Goal: Transaction & Acquisition: Purchase product/service

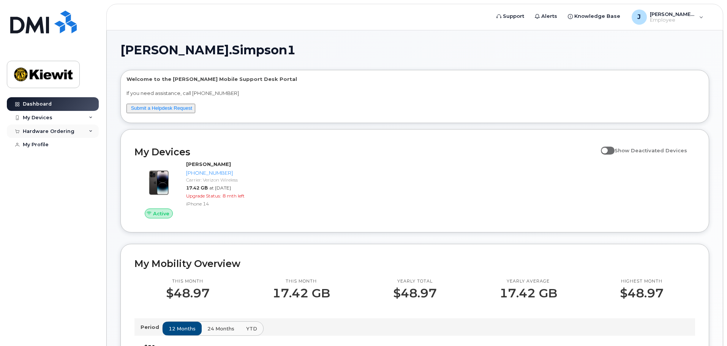
click at [65, 134] on div "Hardware Ordering" at bounding box center [49, 131] width 52 height 6
click at [57, 146] on link "New Order" at bounding box center [59, 145] width 79 height 14
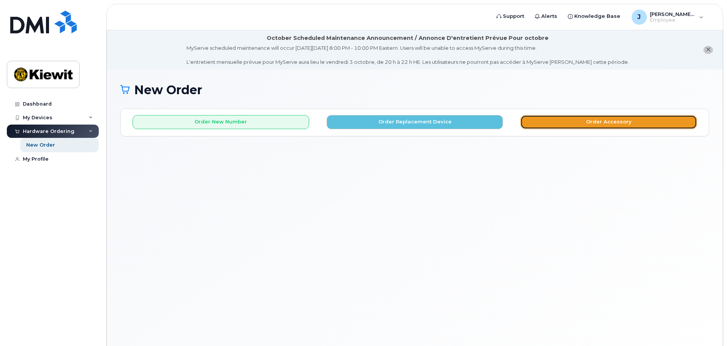
click at [598, 121] on button "Order Accessory" at bounding box center [608, 122] width 177 height 14
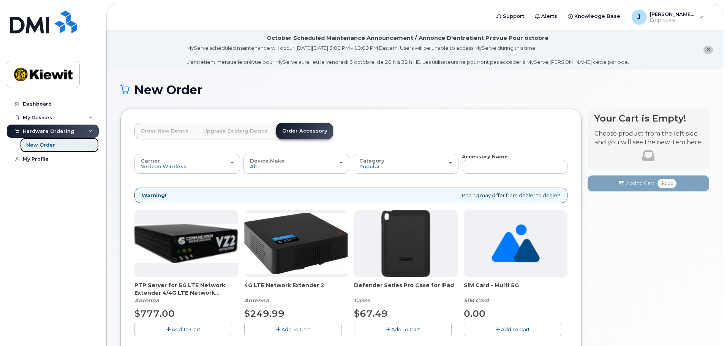
click at [70, 146] on link "New Order" at bounding box center [59, 145] width 79 height 14
click at [52, 147] on div "New Order" at bounding box center [40, 145] width 29 height 7
click at [47, 131] on div "Hardware Ordering" at bounding box center [49, 131] width 52 height 6
click at [167, 134] on link "Order New Device" at bounding box center [164, 131] width 60 height 17
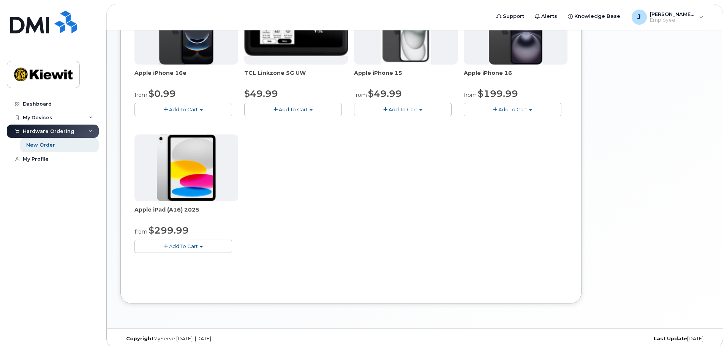
scroll to position [190, 0]
click at [202, 245] on span "button" at bounding box center [201, 246] width 3 height 2
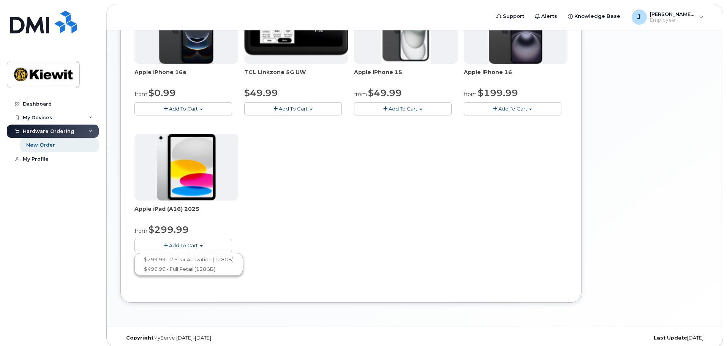
click at [279, 168] on div "Apple iPhone 16e from $0.99 Add To Cart $0.99 - 2 Year Activation (128GB) $599.…" at bounding box center [350, 130] width 433 height 267
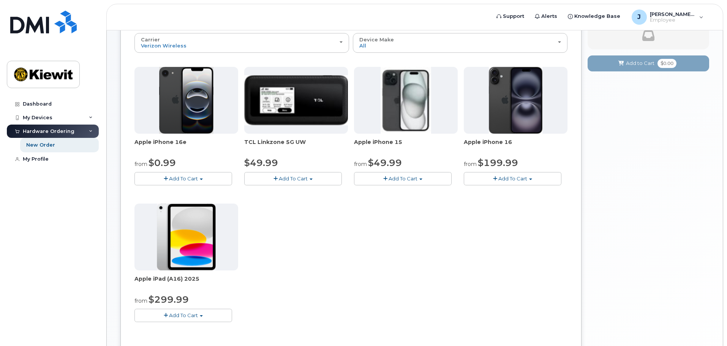
scroll to position [0, 0]
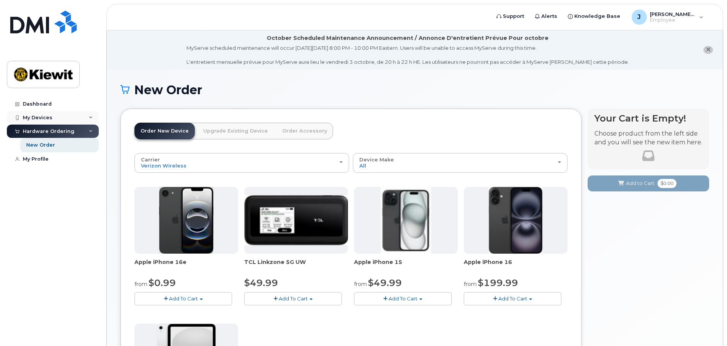
click at [63, 120] on div "My Devices" at bounding box center [53, 118] width 92 height 14
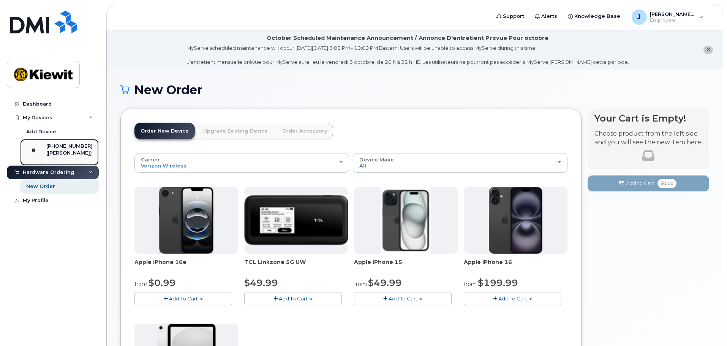
click at [55, 156] on div "([PERSON_NAME])" at bounding box center [69, 153] width 46 height 7
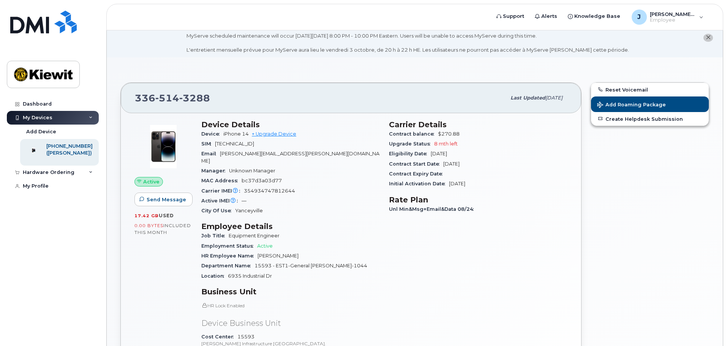
scroll to position [12, 0]
click at [143, 217] on span "17.42 GB" at bounding box center [146, 216] width 24 height 5
click at [144, 224] on span "0.00 Bytes" at bounding box center [148, 225] width 29 height 5
click at [42, 134] on div "Add Device" at bounding box center [41, 131] width 30 height 7
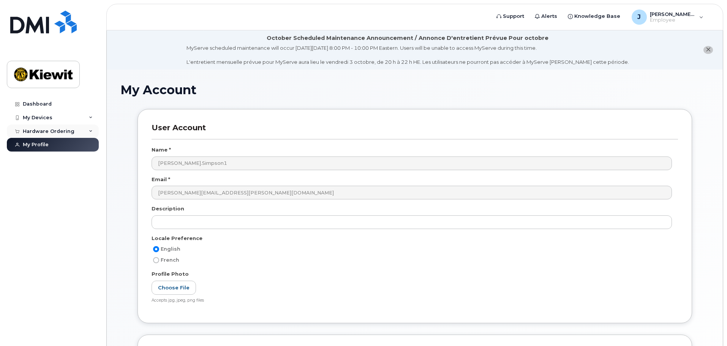
click at [55, 131] on div "Hardware Ordering" at bounding box center [49, 131] width 52 height 6
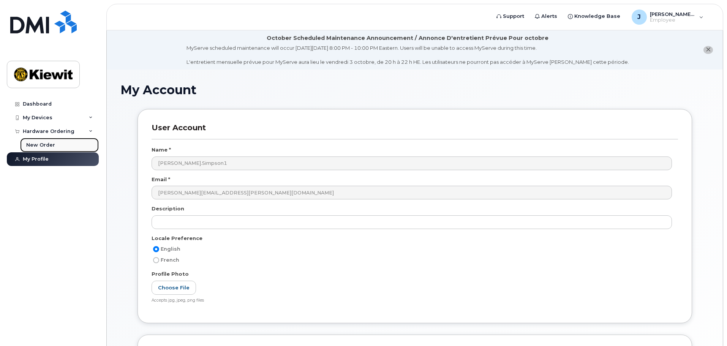
click at [48, 147] on div "New Order" at bounding box center [40, 145] width 29 height 7
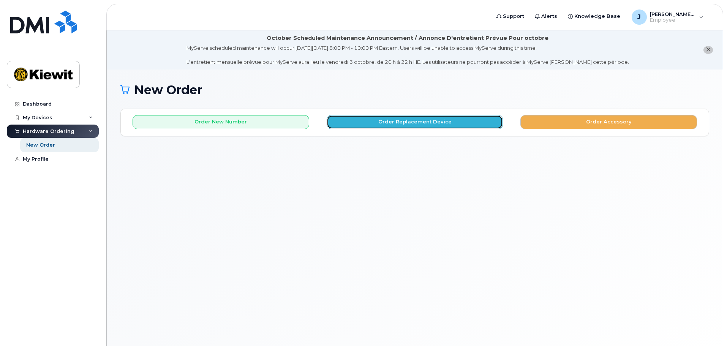
click at [456, 125] on button "Order Replacement Device" at bounding box center [415, 122] width 177 height 14
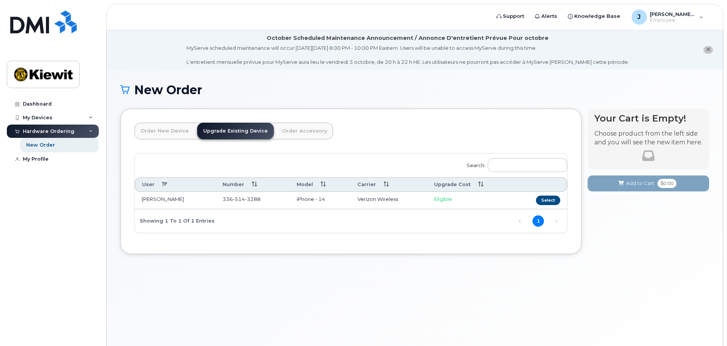
click at [171, 133] on link "Order New Device" at bounding box center [164, 131] width 60 height 17
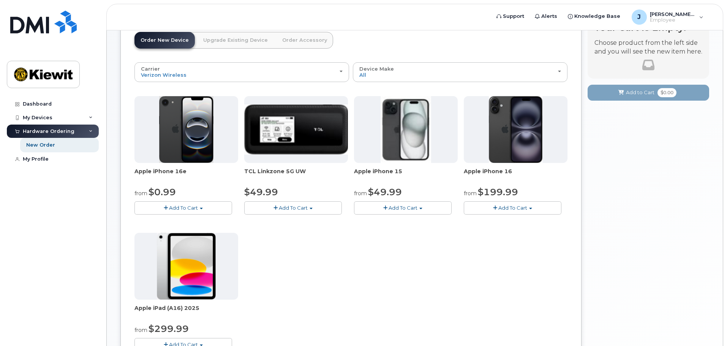
scroll to position [114, 0]
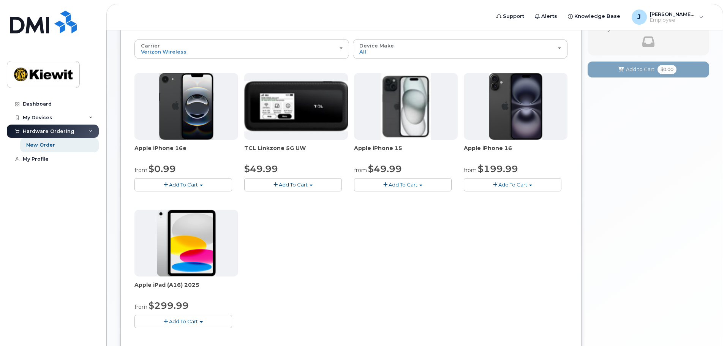
click at [412, 185] on span "Add To Cart" at bounding box center [403, 185] width 29 height 6
click at [490, 210] on div "Apple iPhone 16e from $0.99 Add To Cart $0.99 - 2 Year Activation (128GB) $599.…" at bounding box center [350, 206] width 433 height 267
click at [403, 184] on span "Add To Cart" at bounding box center [403, 185] width 29 height 6
click at [306, 256] on div "Apple iPhone 16e from $0.99 Add To Cart $0.99 - 2 Year Activation (128GB) $599.…" at bounding box center [350, 206] width 433 height 267
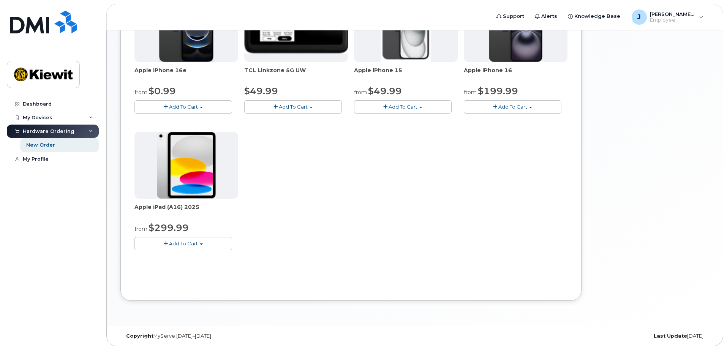
scroll to position [196, 0]
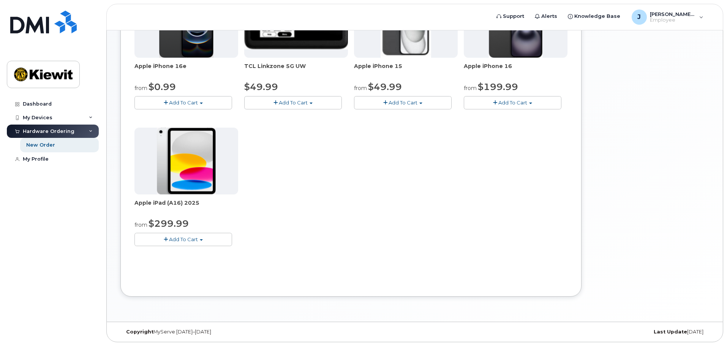
click at [176, 242] on span "Add To Cart" at bounding box center [183, 239] width 29 height 6
click at [337, 196] on div "Apple iPhone 16e from $0.99 Add To Cart $0.99 - 2 Year Activation (128GB) $599.…" at bounding box center [350, 124] width 433 height 267
click at [190, 239] on span "Add To Cart" at bounding box center [183, 239] width 29 height 6
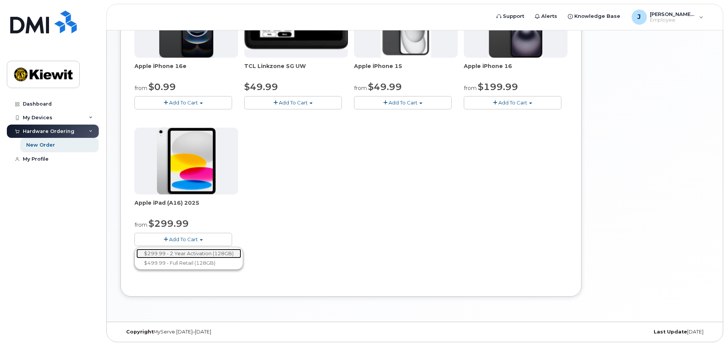
click at [197, 255] on link "$299.99 - 2 Year Activation (128GB)" at bounding box center [188, 253] width 105 height 9
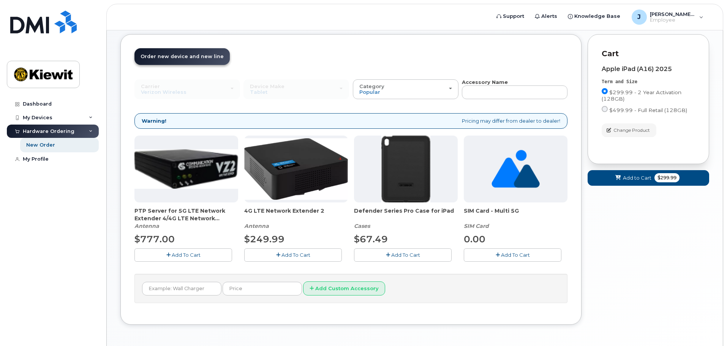
scroll to position [76, 0]
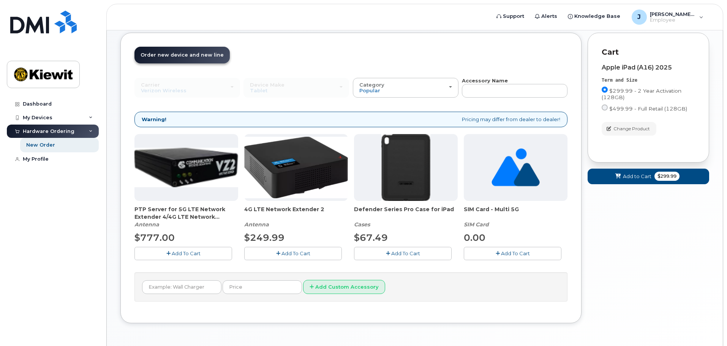
click at [404, 253] on span "Add To Cart" at bounding box center [405, 253] width 29 height 6
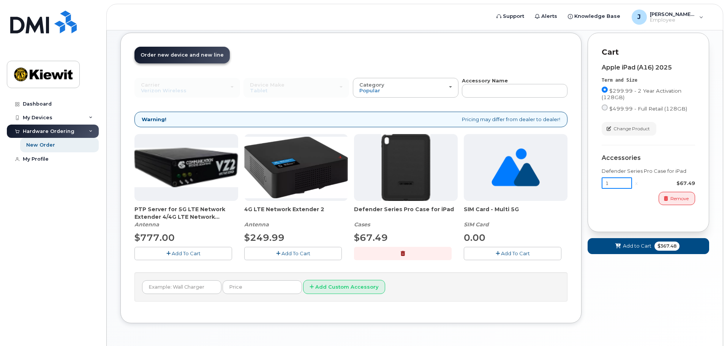
drag, startPoint x: 617, startPoint y: 180, endPoint x: 590, endPoint y: 184, distance: 27.0
click at [590, 184] on div "Cart Apple iPad (A16) 2025 Term and Size $299.99 - 2 Year Activation (128GB) $4…" at bounding box center [649, 133] width 122 height 200
type input "3"
click at [619, 204] on div "Remove" at bounding box center [648, 198] width 93 height 13
click at [627, 245] on span "Add to Cart" at bounding box center [637, 245] width 28 height 7
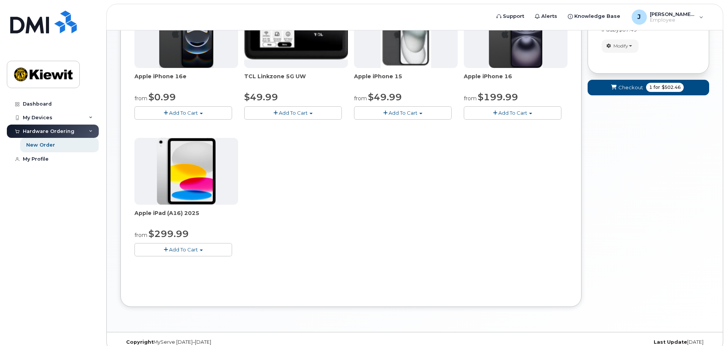
scroll to position [196, 0]
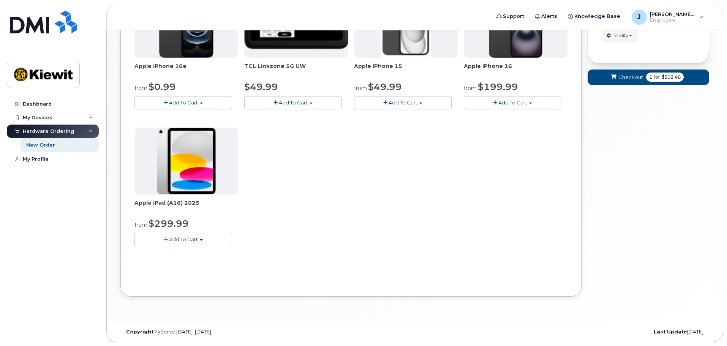
click at [194, 242] on span "Add To Cart" at bounding box center [183, 239] width 29 height 6
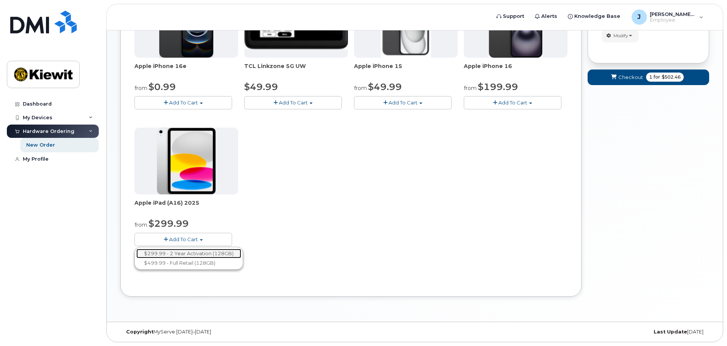
click at [187, 256] on link "$299.99 - 2 Year Activation (128GB)" at bounding box center [188, 253] width 105 height 9
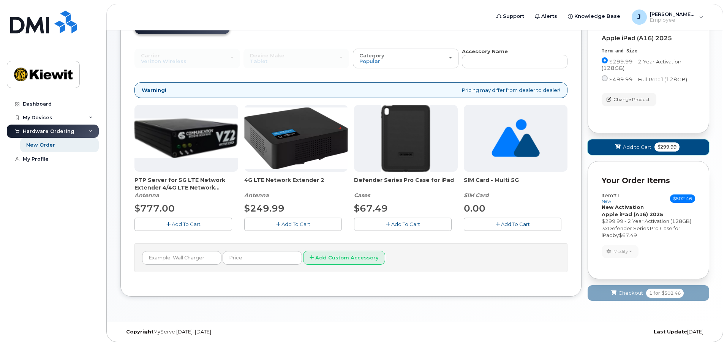
drag, startPoint x: 641, startPoint y: 145, endPoint x: 560, endPoint y: 145, distance: 80.9
click at [560, 145] on div "Order New Device Upgrade Existing Device Order Accessory Order new device and n…" at bounding box center [414, 155] width 589 height 305
click at [615, 150] on span at bounding box center [618, 147] width 7 height 7
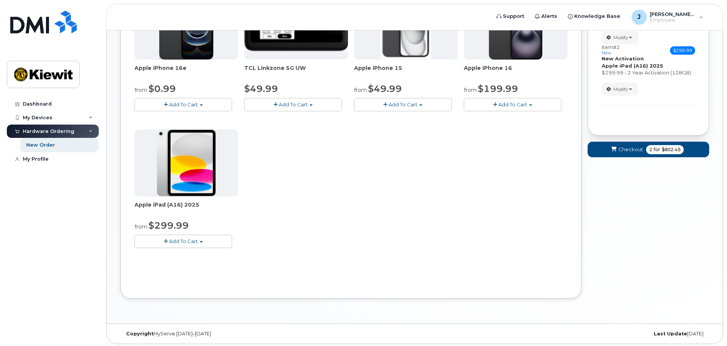
scroll to position [196, 0]
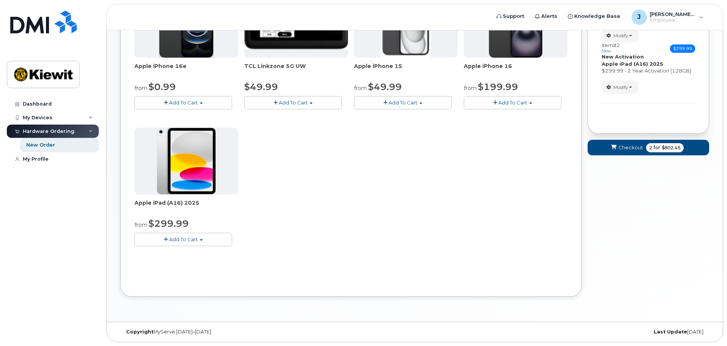
click at [187, 241] on span "Add To Cart" at bounding box center [183, 239] width 29 height 6
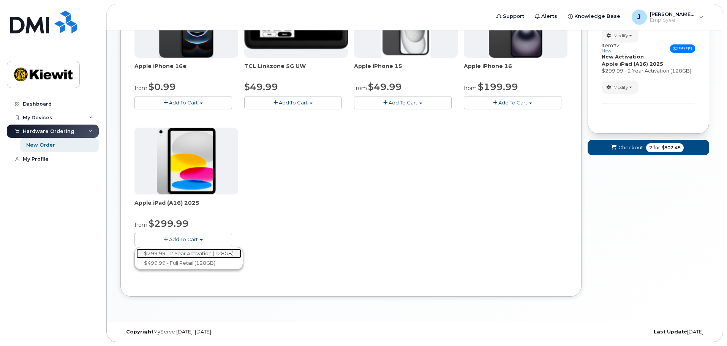
click at [190, 253] on link "$299.99 - 2 Year Activation (128GB)" at bounding box center [188, 253] width 105 height 9
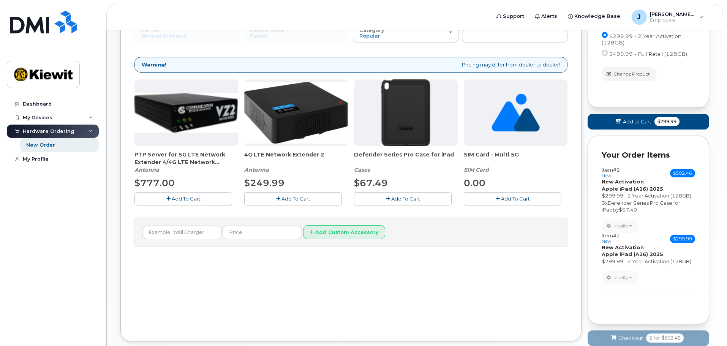
scroll to position [138, 0]
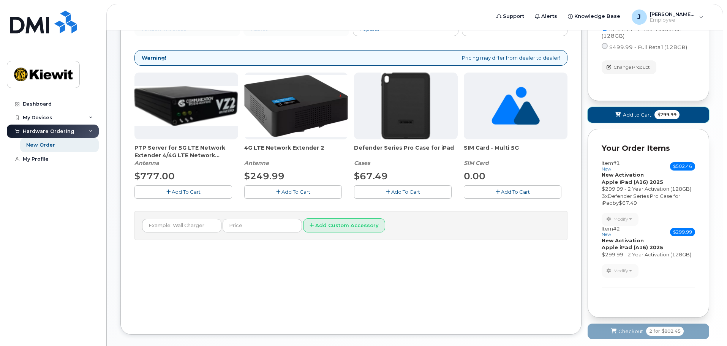
click at [636, 116] on span "Add to Cart" at bounding box center [637, 114] width 28 height 7
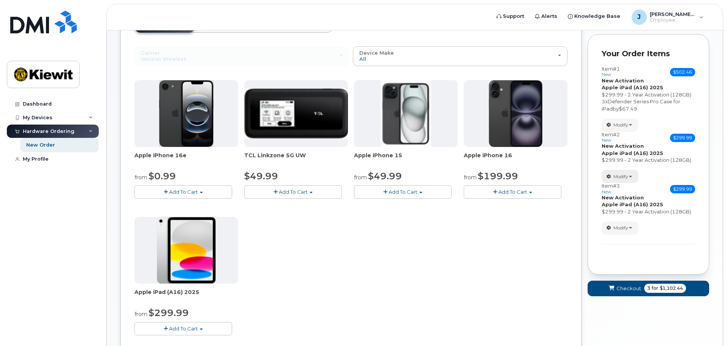
scroll to position [100, 0]
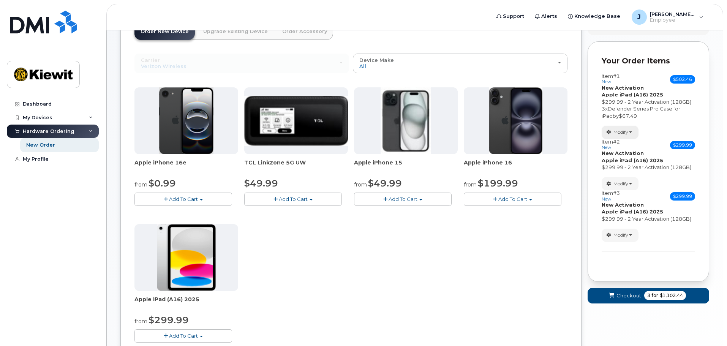
click at [626, 129] on span "Modify" at bounding box center [621, 132] width 15 height 7
click at [626, 146] on link "change" at bounding box center [638, 143] width 72 height 9
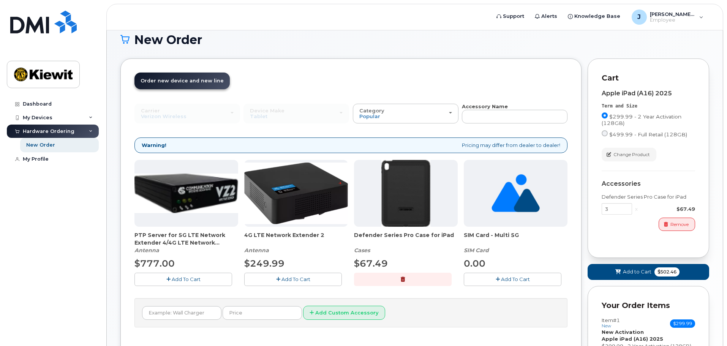
scroll to position [62, 0]
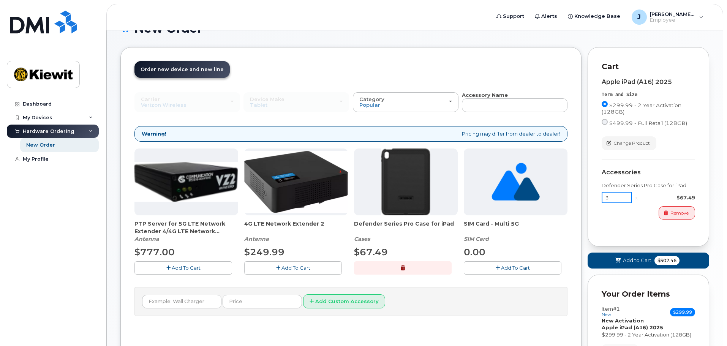
drag, startPoint x: 617, startPoint y: 201, endPoint x: 606, endPoint y: 203, distance: 11.6
click at [606, 203] on input "3" at bounding box center [617, 197] width 30 height 11
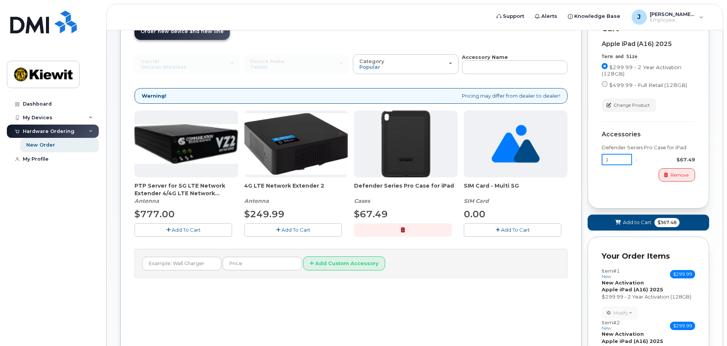
scroll to position [138, 0]
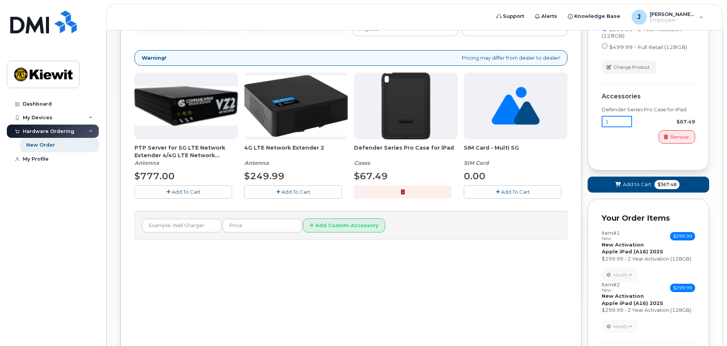
type input "1"
click at [631, 188] on span "Add to Cart" at bounding box center [637, 184] width 28 height 7
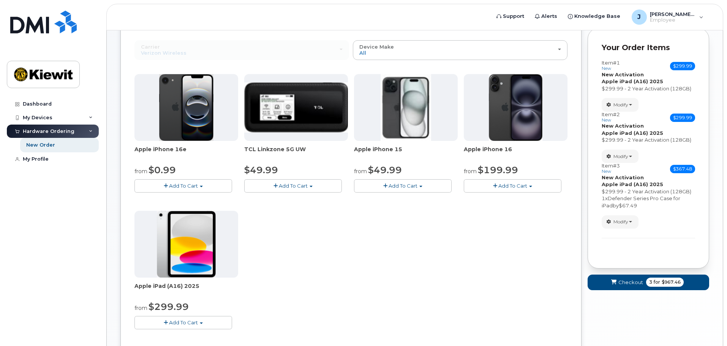
scroll to position [100, 0]
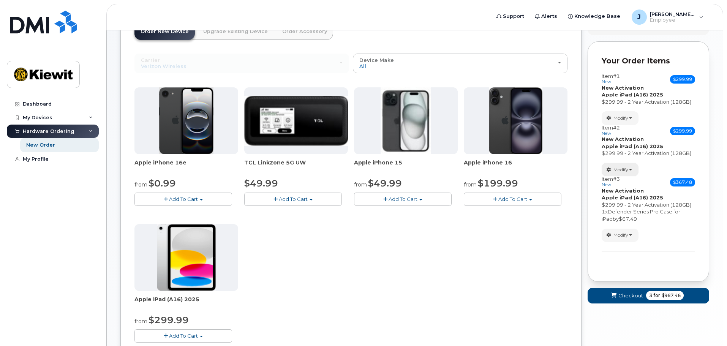
click at [624, 169] on span "Modify" at bounding box center [621, 169] width 15 height 7
click at [625, 181] on link "change" at bounding box center [638, 181] width 72 height 9
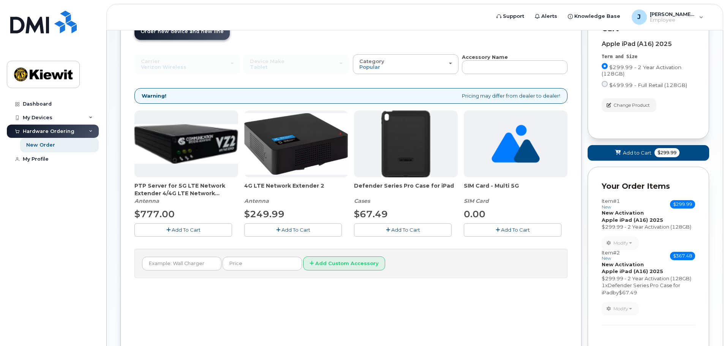
click at [400, 231] on span "Add To Cart" at bounding box center [405, 230] width 29 height 6
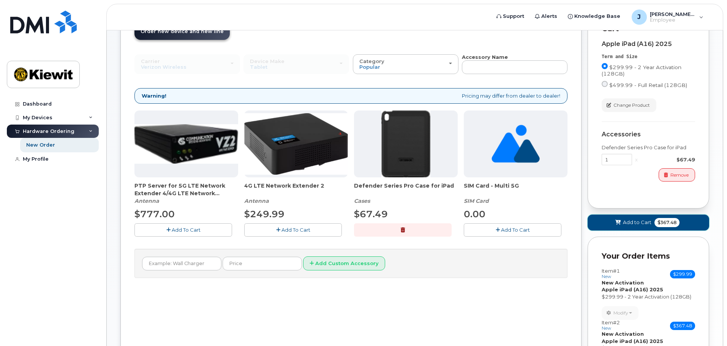
click at [626, 224] on span "Add to Cart" at bounding box center [637, 222] width 28 height 7
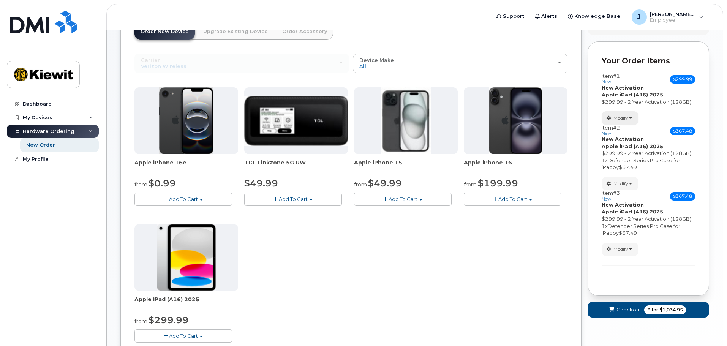
click at [619, 117] on span "Modify" at bounding box center [621, 118] width 15 height 7
click at [624, 131] on link "change" at bounding box center [638, 129] width 72 height 9
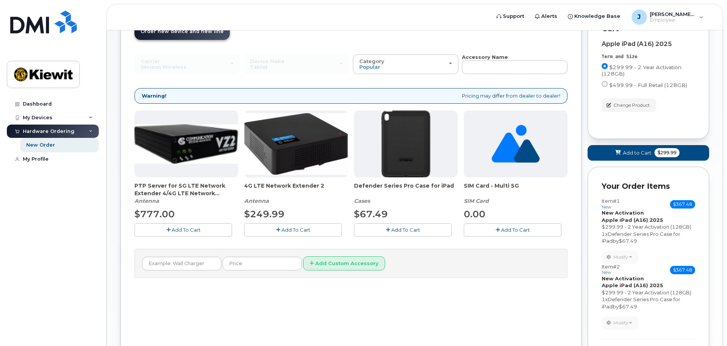
click at [419, 230] on span "Add To Cart" at bounding box center [405, 230] width 29 height 6
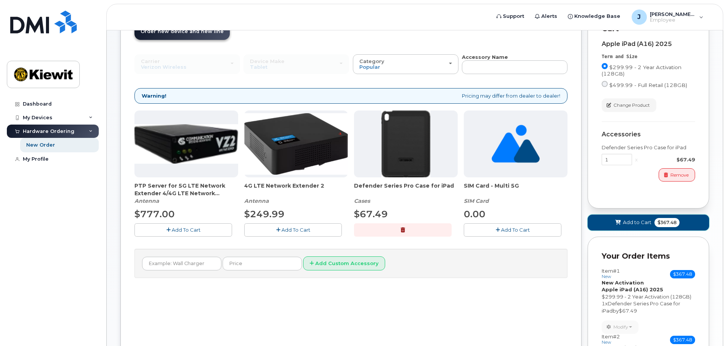
click at [653, 225] on button "Add to Cart $367.48" at bounding box center [649, 223] width 122 height 16
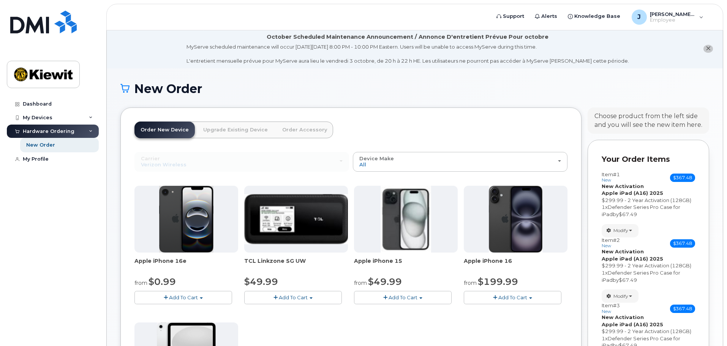
scroll to position [0, 0]
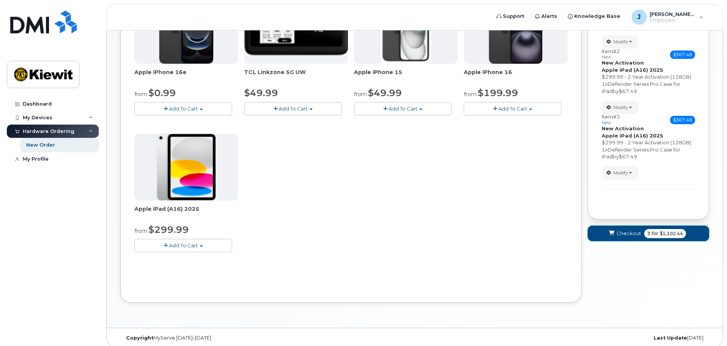
click at [638, 234] on span "Checkout" at bounding box center [629, 233] width 25 height 7
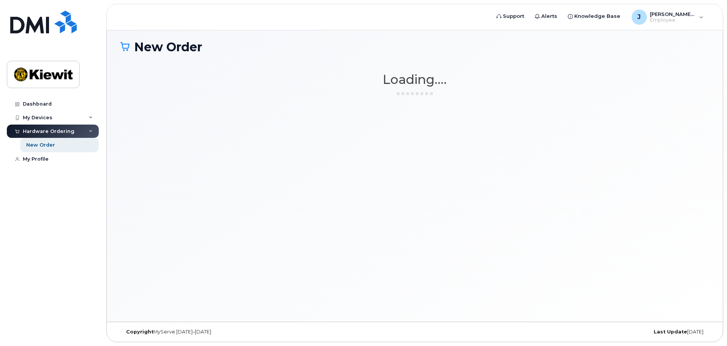
scroll to position [43, 0]
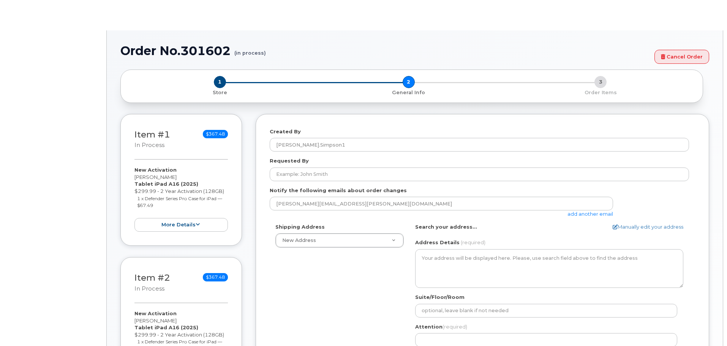
select select
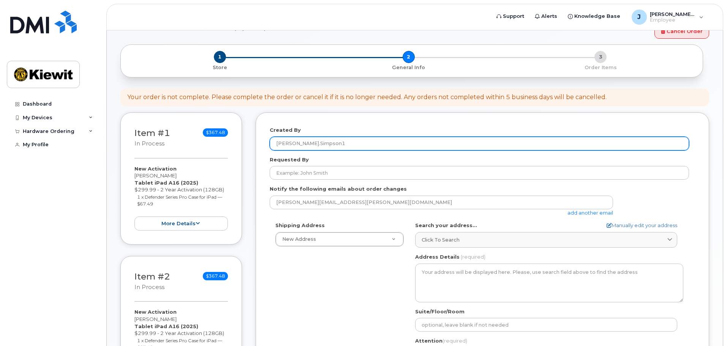
scroll to position [38, 0]
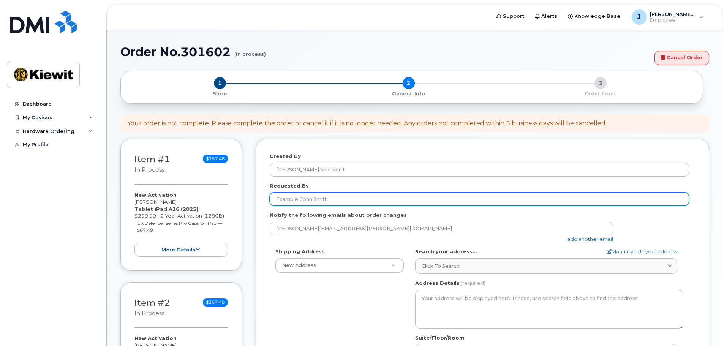
click at [315, 199] on input "Requested By" at bounding box center [479, 199] width 419 height 14
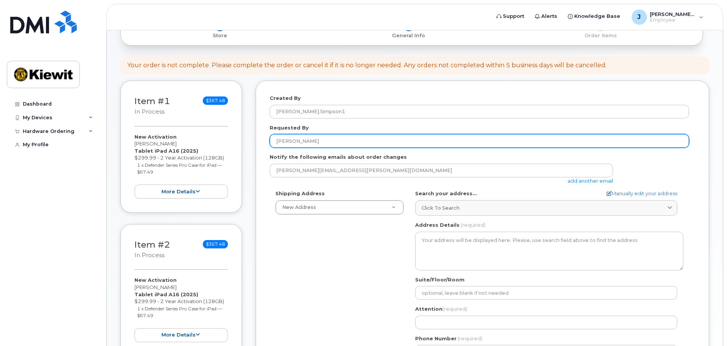
scroll to position [114, 0]
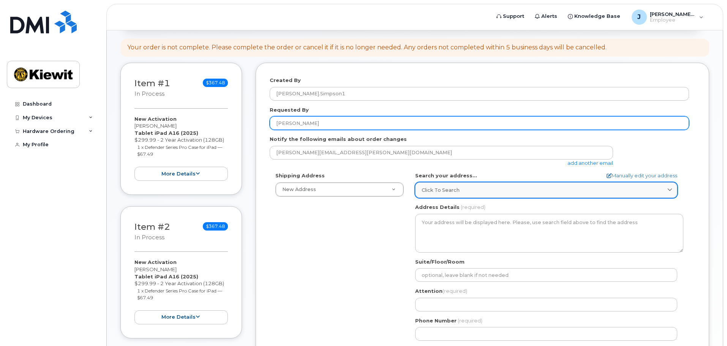
type input "[PERSON_NAME]"
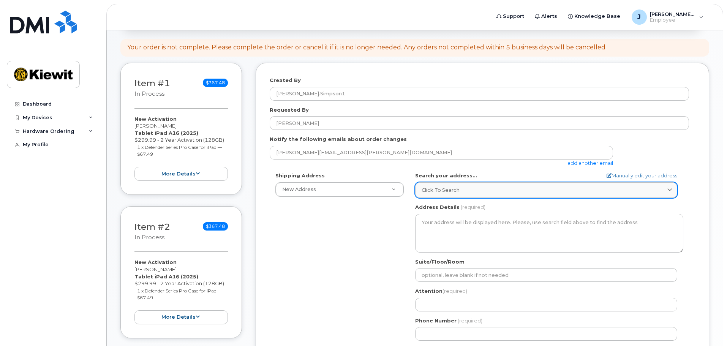
click at [435, 189] on span "Click to search" at bounding box center [441, 190] width 38 height 7
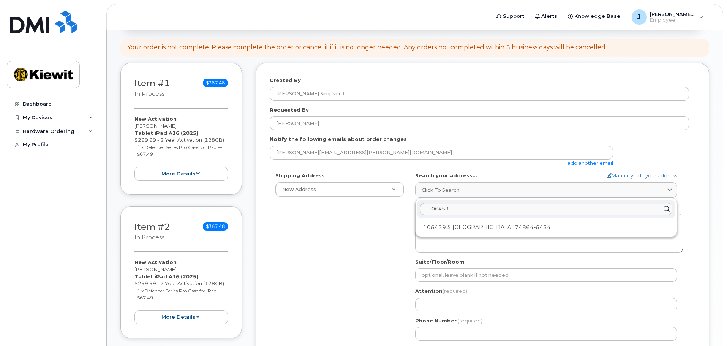
drag, startPoint x: 462, startPoint y: 209, endPoint x: 404, endPoint y: 208, distance: 57.7
click at [404, 208] on div "Shipping Address New Address New Address AB Search your address... Manually edi…" at bounding box center [479, 259] width 419 height 174
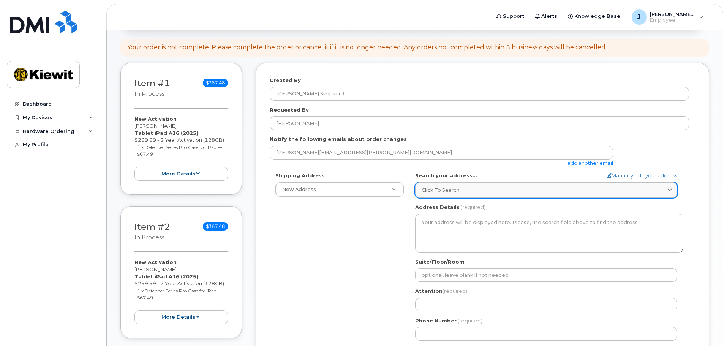
click at [460, 189] on div "Click to search" at bounding box center [546, 190] width 249 height 7
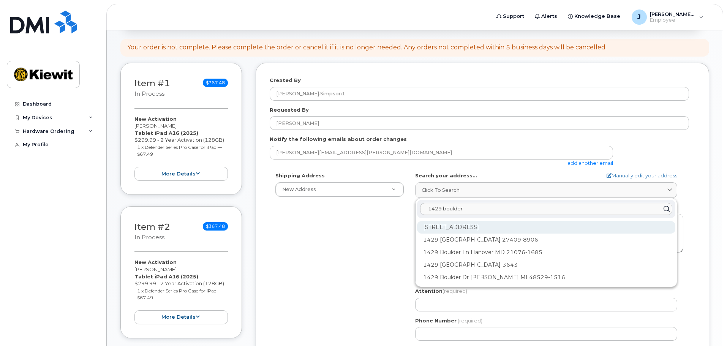
type input "1429 boulder"
click at [474, 226] on div "1429 Boulder Blvd Valmeyer IL 62295-2603" at bounding box center [546, 227] width 258 height 13
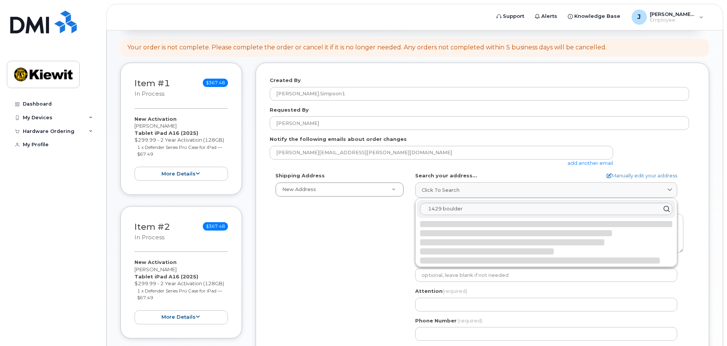
select select
type textarea "1429 Boulder Blvd VALMEYER IL 62295-2603 UNITED STATES"
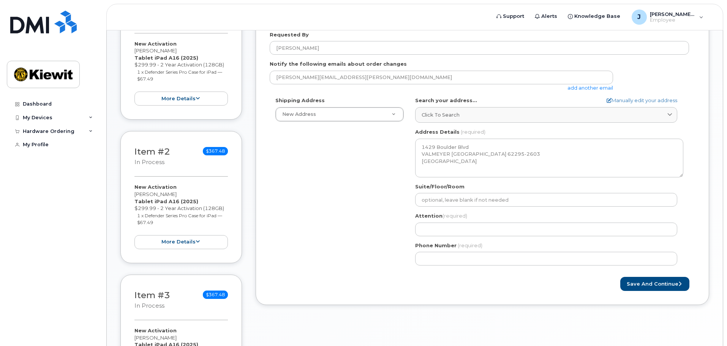
scroll to position [190, 0]
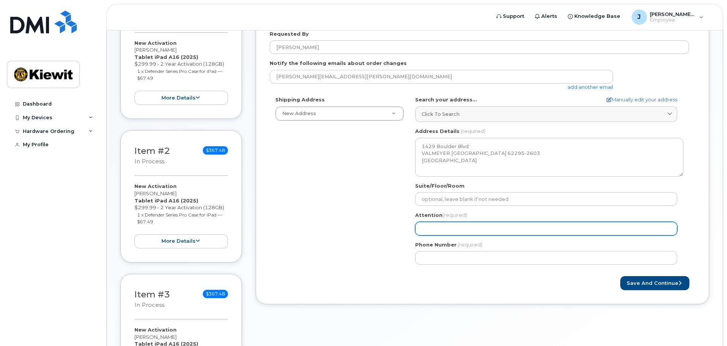
click at [441, 226] on input "Attention (required)" at bounding box center [546, 229] width 262 height 14
select select
type input "J"
select select
type input "Ju"
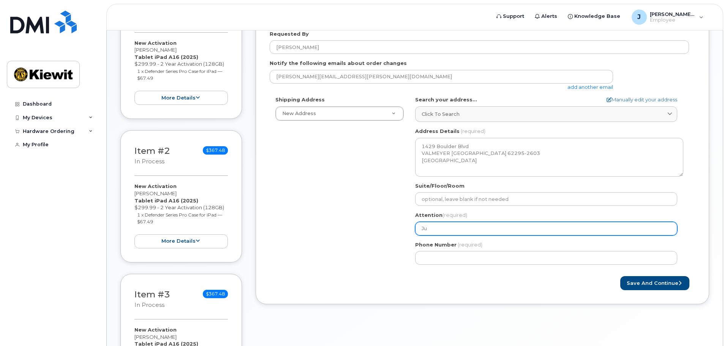
select select
type input "Jus"
select select
type input "Just"
select select
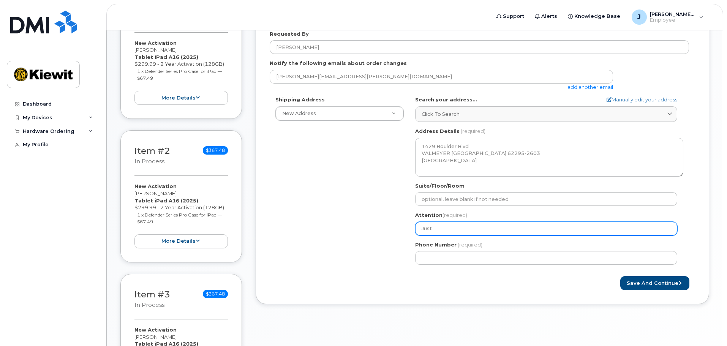
type input "Justi"
select select
type input "Justin"
select select
type input "Justin S"
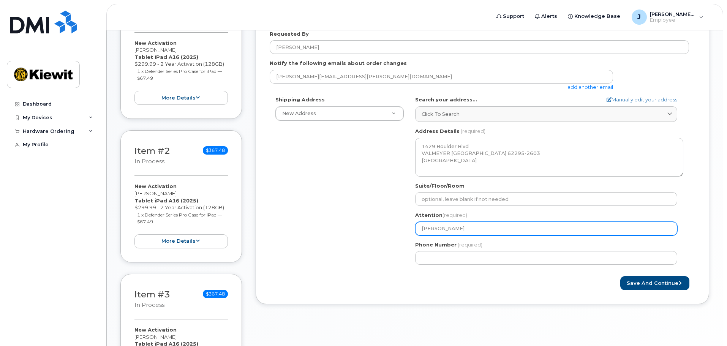
select select
type input "Justin Si"
select select
type input "Justin Sim"
select select
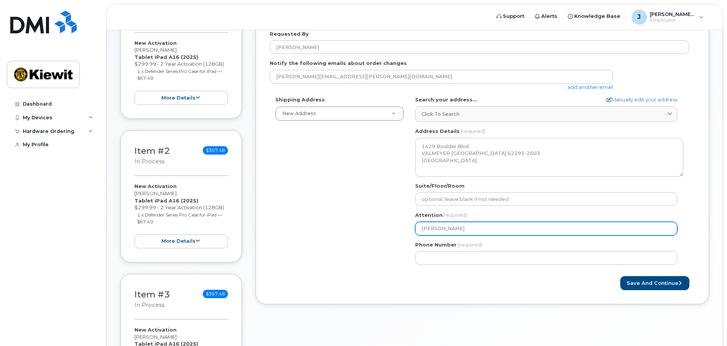
type input "Justin Simp"
select select
type input "Justin Simps"
select select
type input "Justin Simpso"
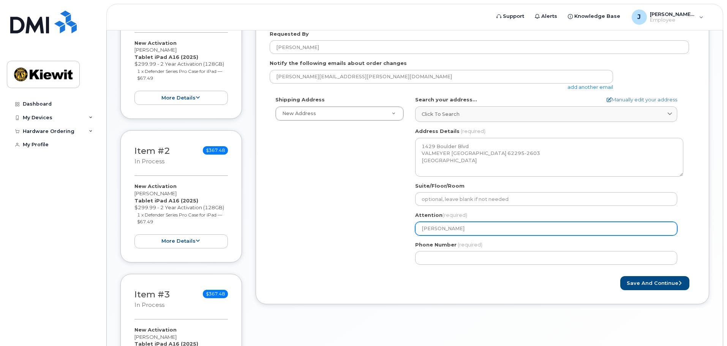
select select
type input "Justin Simpson"
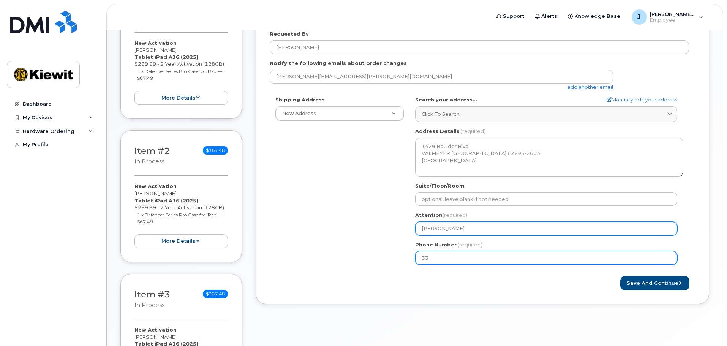
type input "336"
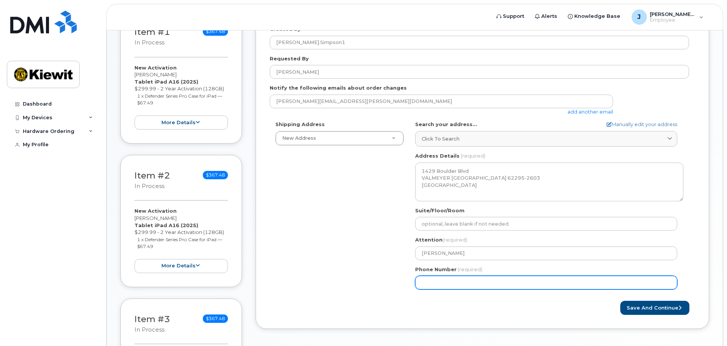
scroll to position [152, 0]
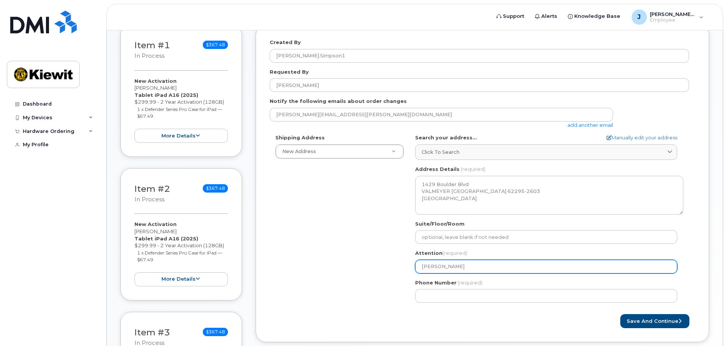
click at [466, 263] on input "Justin Simpson" at bounding box center [546, 267] width 262 height 14
type input "Justin Simpson"
select select
type input "Justin Simpson K"
select select
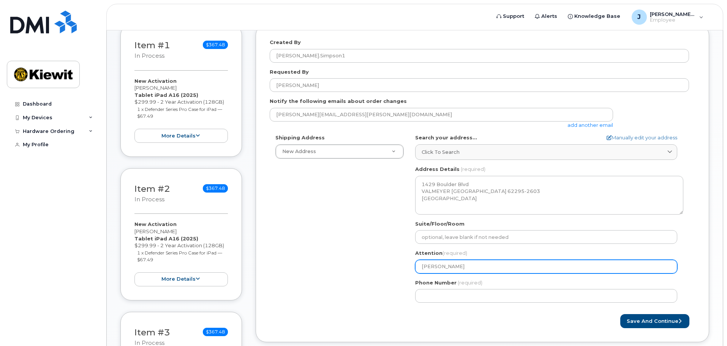
type input "Justin Simpson Ki"
select select
type input "Justin Simpson Kie"
select select
type input "Justin Simpson Kiew"
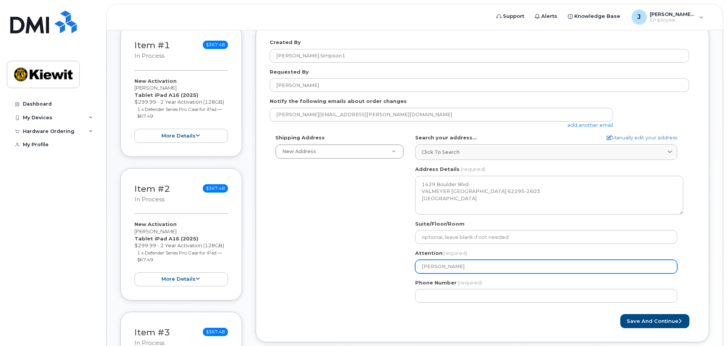
select select
type input "Justin Simpson Kiewi"
select select
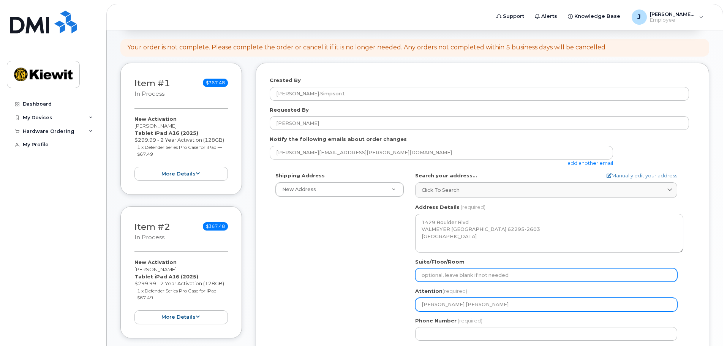
type input "Justin Simpson Kiewit"
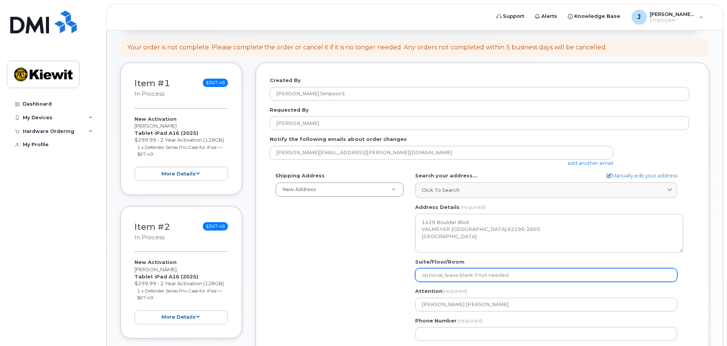
click at [443, 273] on input "Suite/Floor/Room" at bounding box center [546, 275] width 262 height 14
select select
type input "K"
select select
type input "Ki"
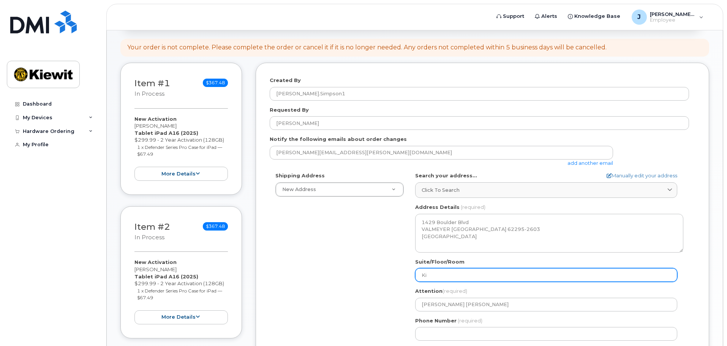
select select
type input "Kie"
select select
type input "Kiew"
select select
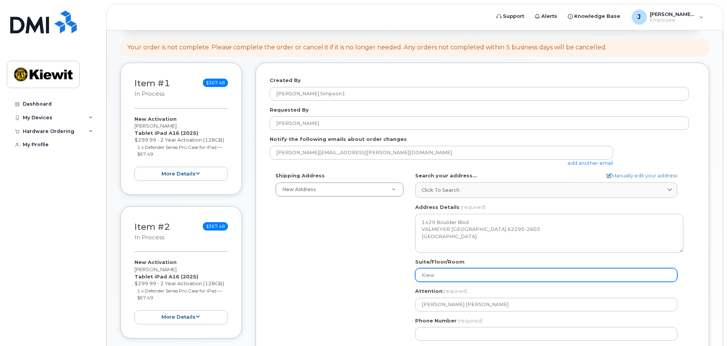
type input "Kiewi"
select select
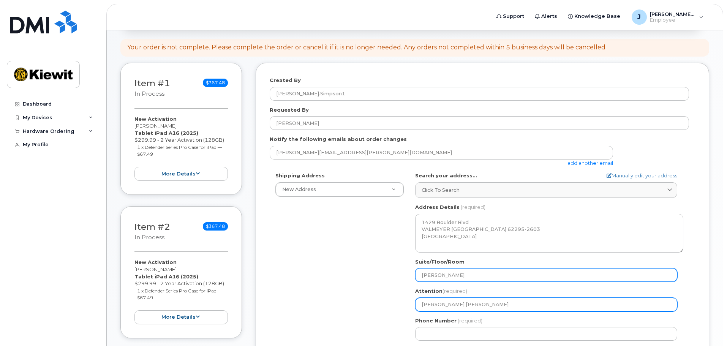
type input "Kiewit"
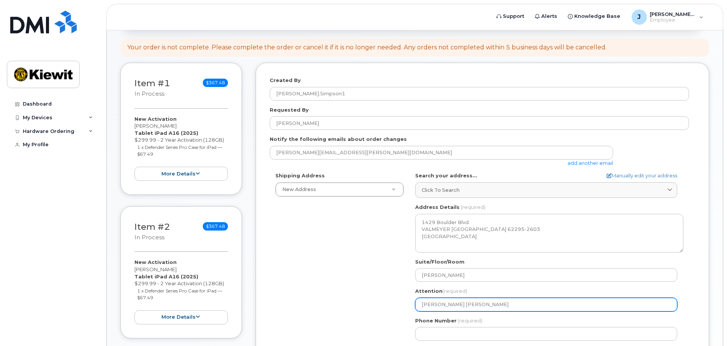
drag, startPoint x: 497, startPoint y: 304, endPoint x: 461, endPoint y: 310, distance: 36.6
click at [461, 310] on input "Justin Simpson Kiewit" at bounding box center [546, 305] width 262 height 14
select select
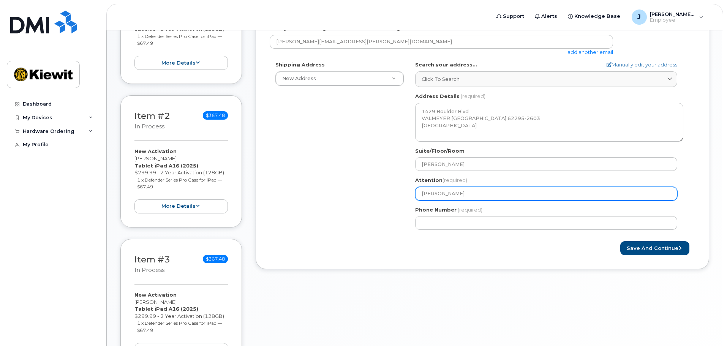
scroll to position [228, 0]
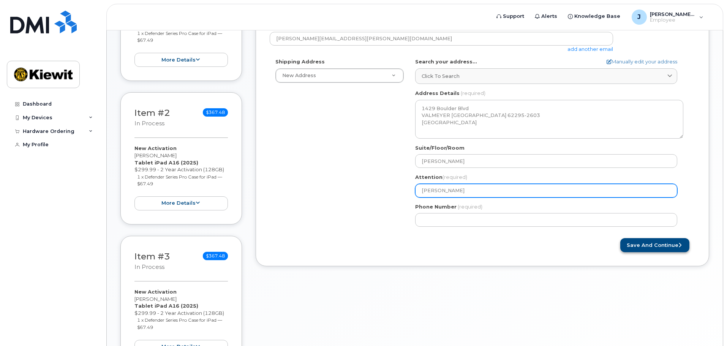
type input "Justin Simpson"
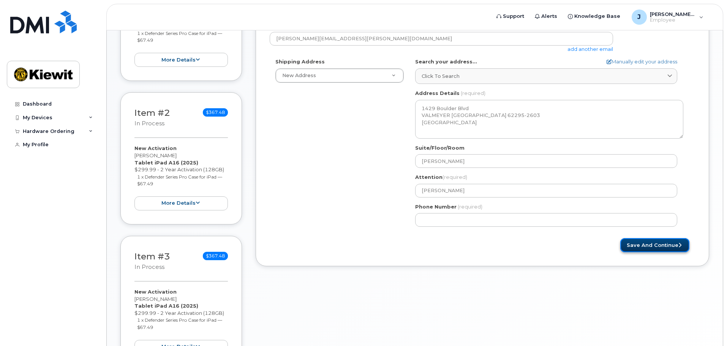
click at [665, 249] on button "Save and Continue" at bounding box center [654, 245] width 69 height 14
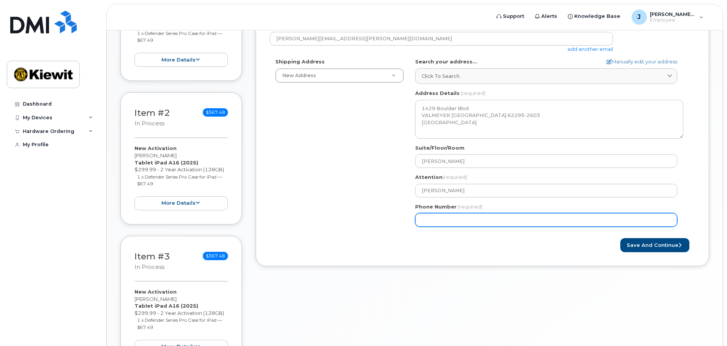
click at [478, 220] on input "Phone Number" at bounding box center [546, 220] width 262 height 14
click at [447, 220] on input "Phone Number" at bounding box center [546, 220] width 262 height 14
click at [435, 221] on input "Phone Number" at bounding box center [546, 220] width 262 height 14
select select
type input "3365143288"
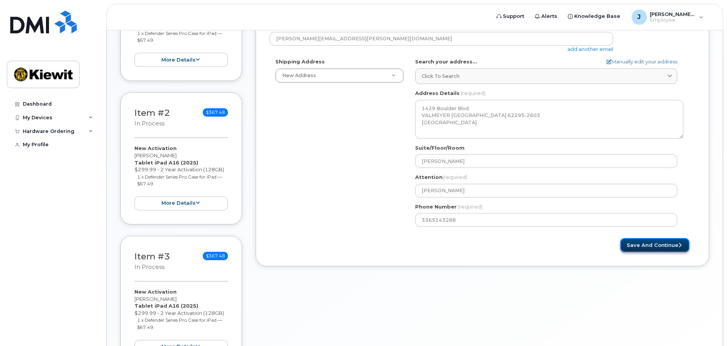
click at [649, 247] on button "Save and Continue" at bounding box center [654, 245] width 69 height 14
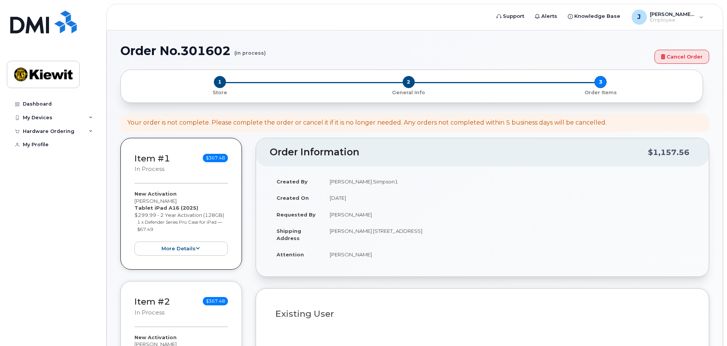
select select
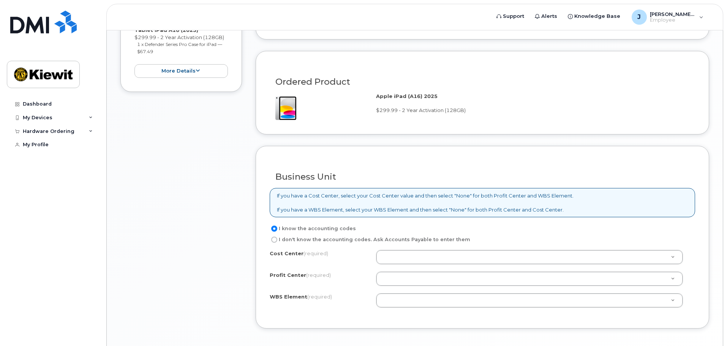
scroll to position [557, 0]
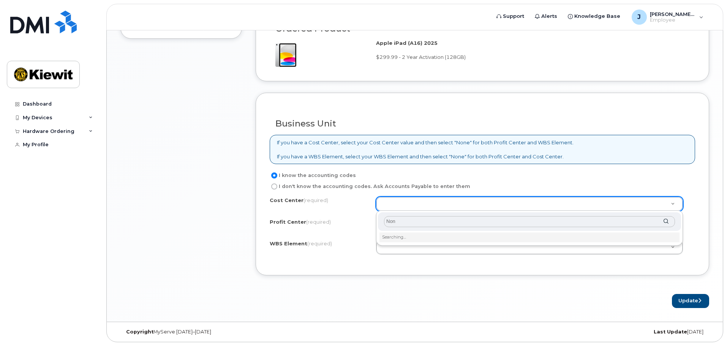
type input "None"
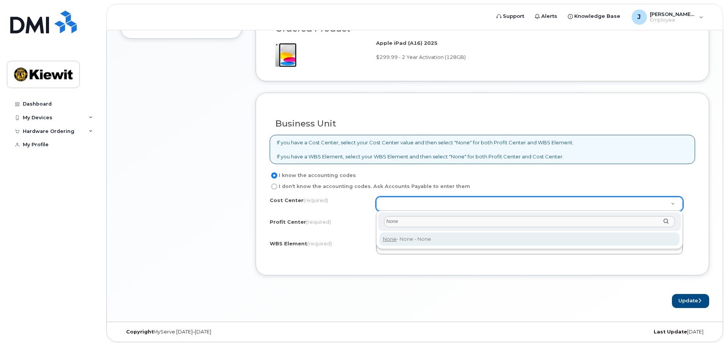
type input "None"
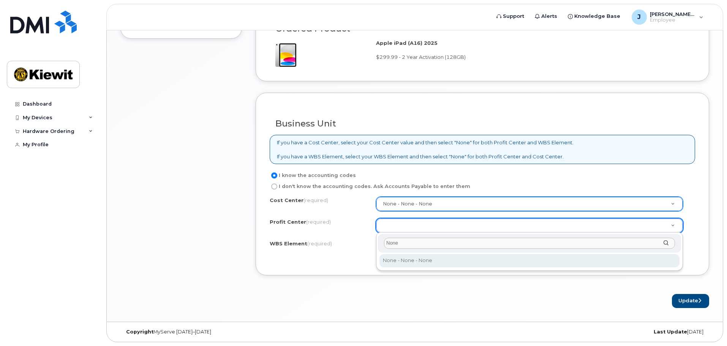
type input "None"
select select "None"
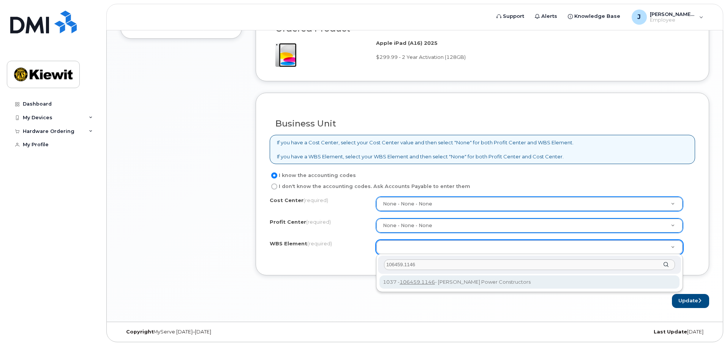
type input "106459.1146"
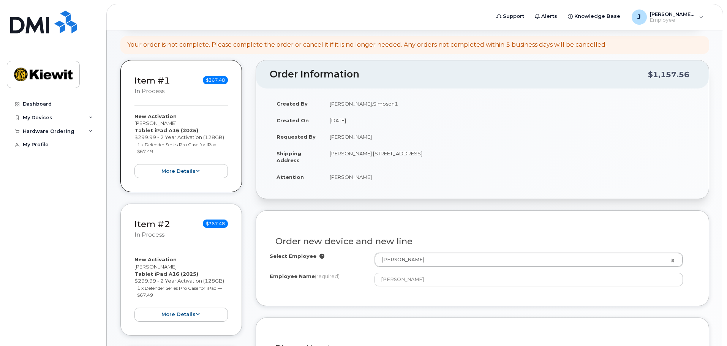
scroll to position [0, 0]
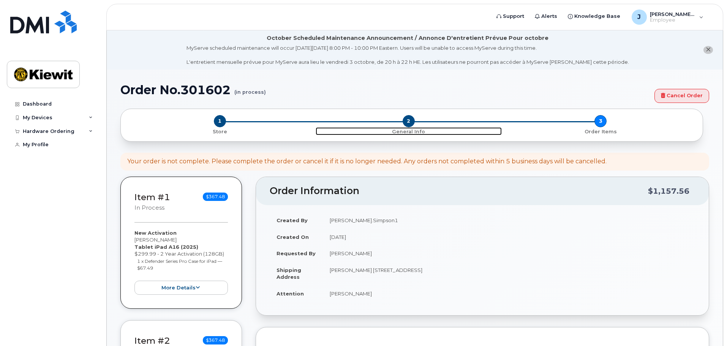
click at [408, 122] on span "2" at bounding box center [409, 121] width 12 height 12
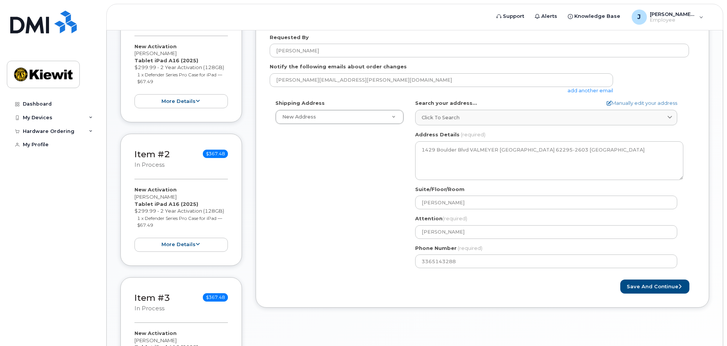
scroll to position [191, 0]
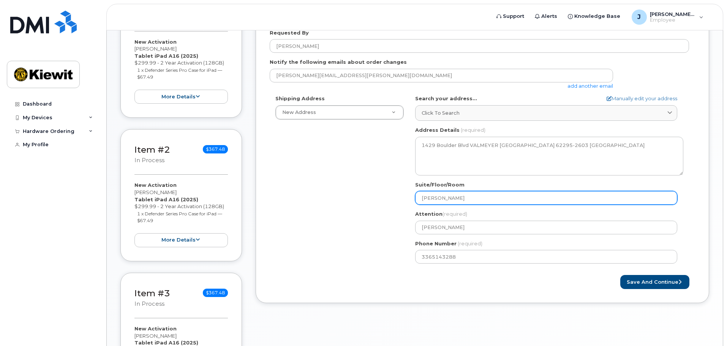
drag, startPoint x: 445, startPoint y: 200, endPoint x: 401, endPoint y: 197, distance: 44.6
click at [401, 197] on div "Shipping Address New Address New Address 1429 Boulder Blvd IL Valmeyer Search y…" at bounding box center [479, 182] width 419 height 174
select select
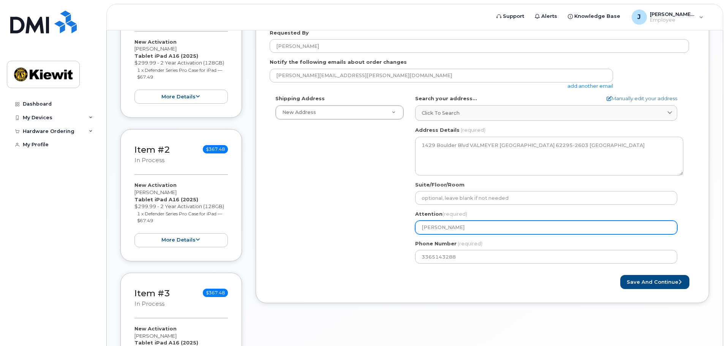
click at [471, 231] on input "[PERSON_NAME]" at bounding box center [546, 228] width 262 height 14
type input "[PERSON_NAME]"
select select
type input "Justin Simpson K"
select select
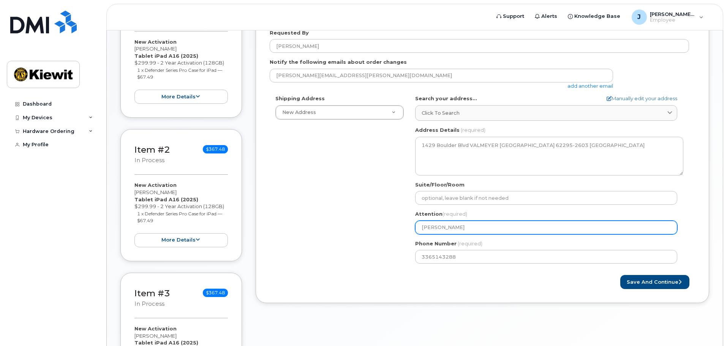
type input "Justin Simpson Ki"
select select
type input "Justin Simpson Kie"
select select
type input "Justin Simpson Kiew"
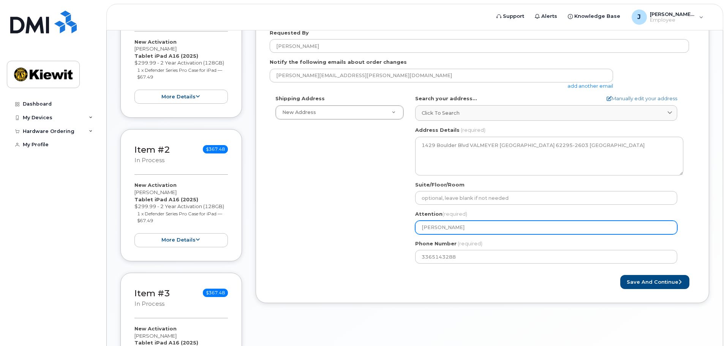
select select
type input "Justin Simpson Kiewi"
select select
type input "Justin Simpson Kiewit"
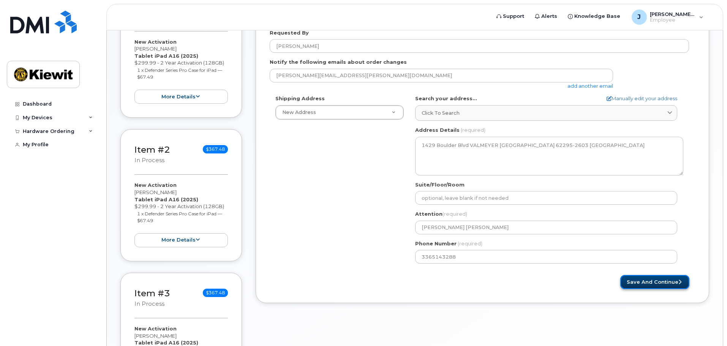
click at [666, 280] on button "Save and Continue" at bounding box center [654, 282] width 69 height 14
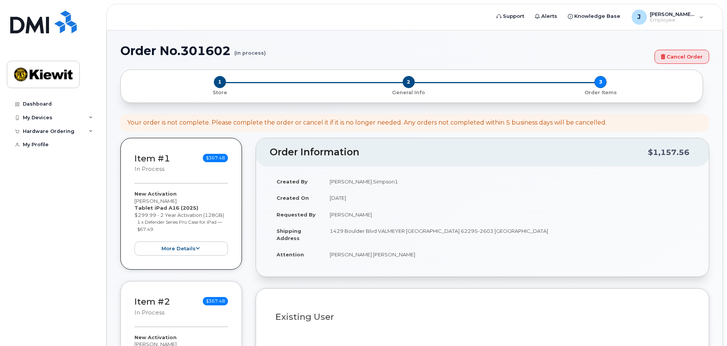
select select
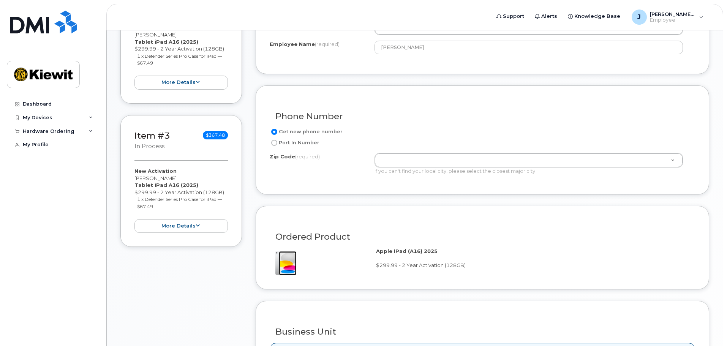
scroll to position [215, 0]
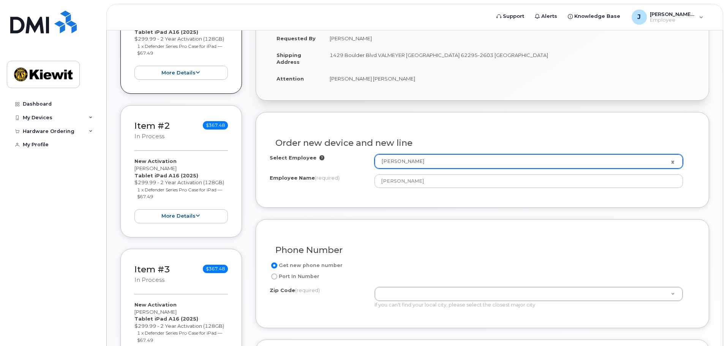
click at [319, 158] on icon at bounding box center [321, 157] width 5 height 5
click at [319, 157] on icon at bounding box center [321, 157] width 5 height 5
click at [319, 158] on icon at bounding box center [321, 157] width 5 height 5
click at [326, 158] on div "Select Employee" at bounding box center [322, 159] width 105 height 10
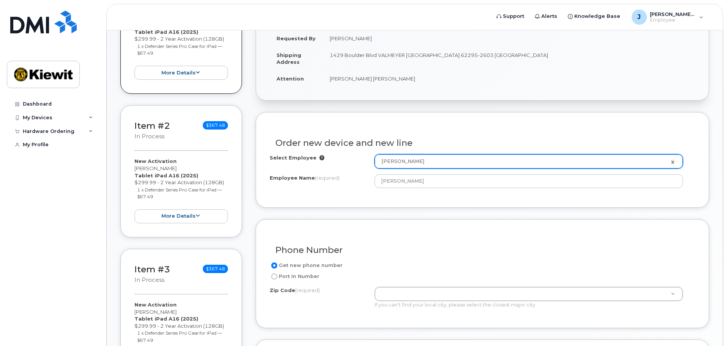
click at [319, 158] on icon at bounding box center [321, 157] width 5 height 5
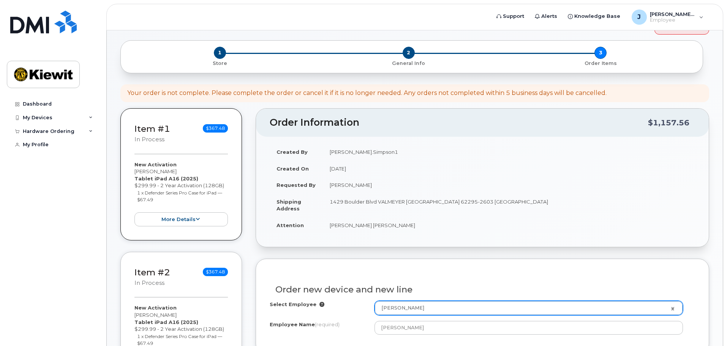
scroll to position [177, 0]
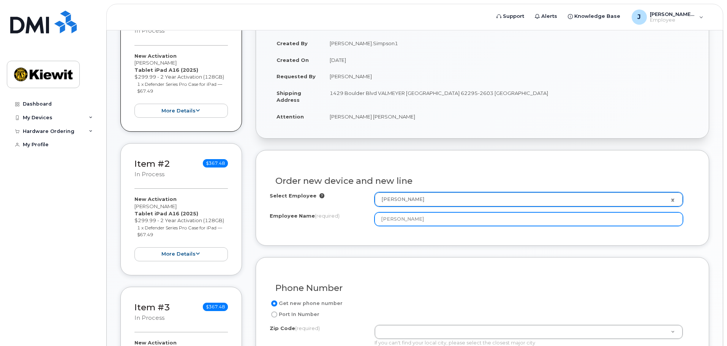
click at [400, 220] on input "[PERSON_NAME]" at bounding box center [529, 219] width 308 height 14
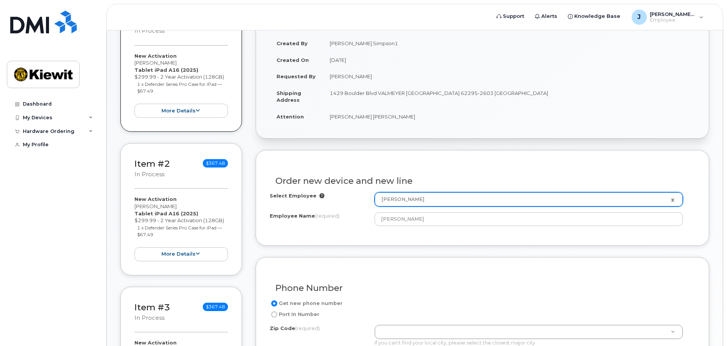
click at [364, 220] on div "Employee Name (required)" at bounding box center [322, 217] width 105 height 10
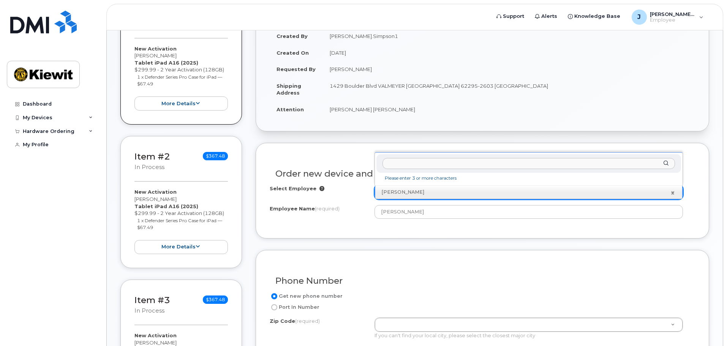
scroll to position [190, 0]
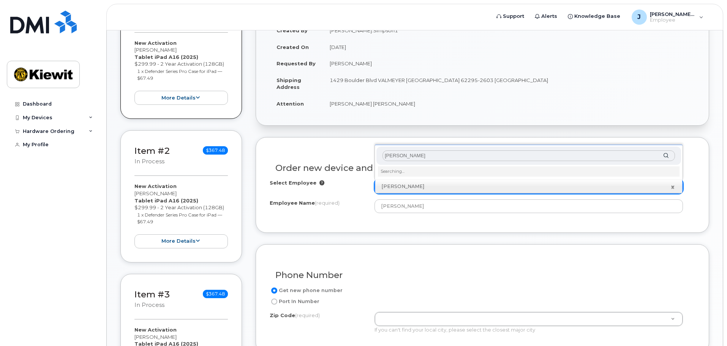
type input "[PERSON_NAME]"
click at [667, 158] on div "Clayton pank" at bounding box center [528, 156] width 305 height 19
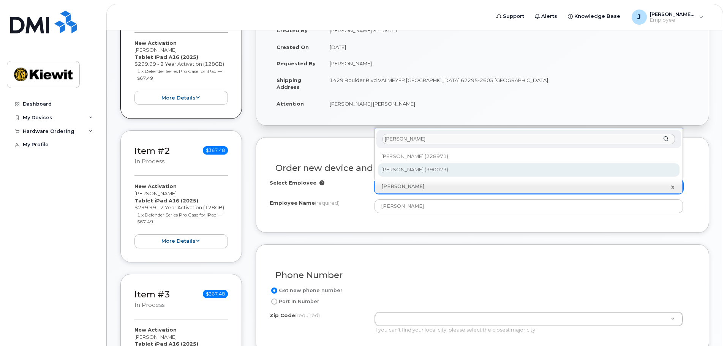
type input "2153588"
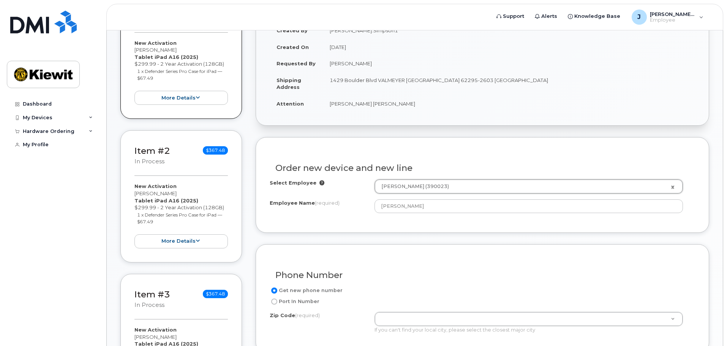
type input "Clayton Pankonin"
type input "1429 Boulder Blvd"
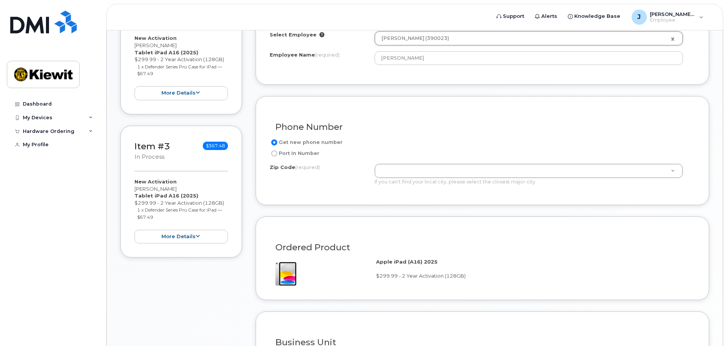
scroll to position [342, 0]
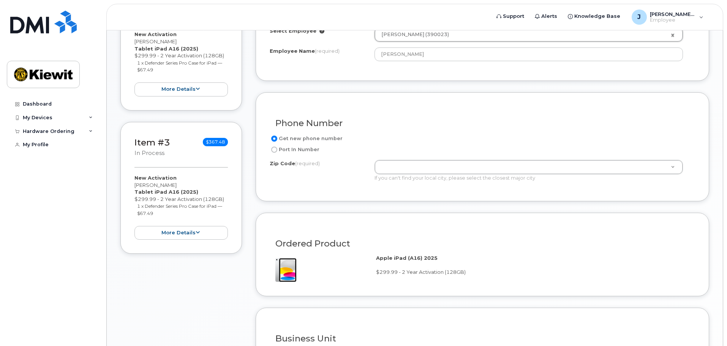
click at [277, 149] on input "Port In Number" at bounding box center [274, 150] width 6 height 6
radio input "true"
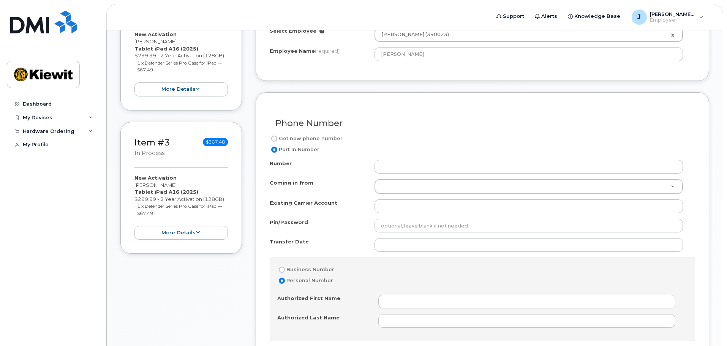
click at [279, 138] on label "Get new phone number" at bounding box center [306, 138] width 73 height 9
click at [277, 138] on input "Get new phone number" at bounding box center [274, 139] width 6 height 6
radio input "true"
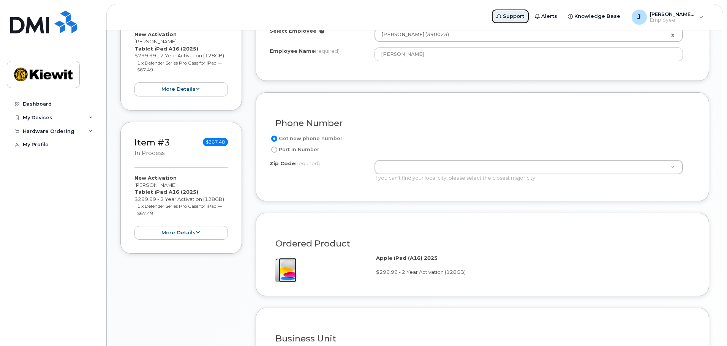
click at [511, 16] on span "Support" at bounding box center [513, 17] width 21 height 8
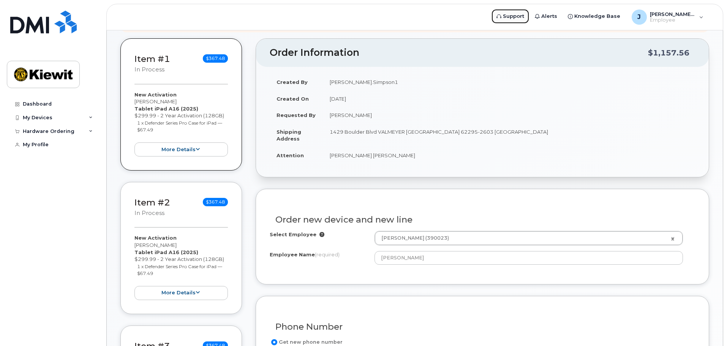
scroll to position [152, 0]
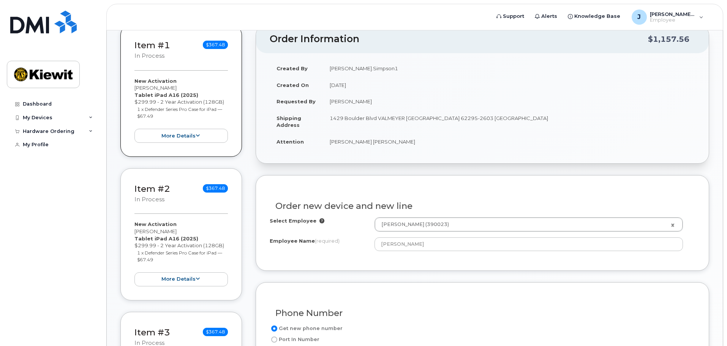
click at [319, 221] on icon at bounding box center [321, 220] width 5 height 5
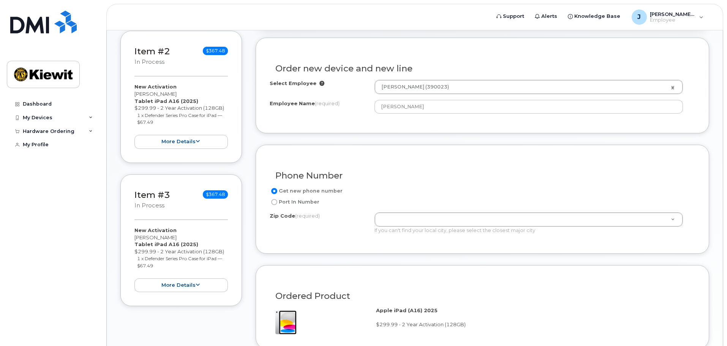
scroll to position [291, 0]
click at [291, 214] on label "Zip Code (required)" at bounding box center [295, 214] width 50 height 7
click at [375, 211] on input "1429 Boulder Blvd" at bounding box center [375, 211] width 0 height 0
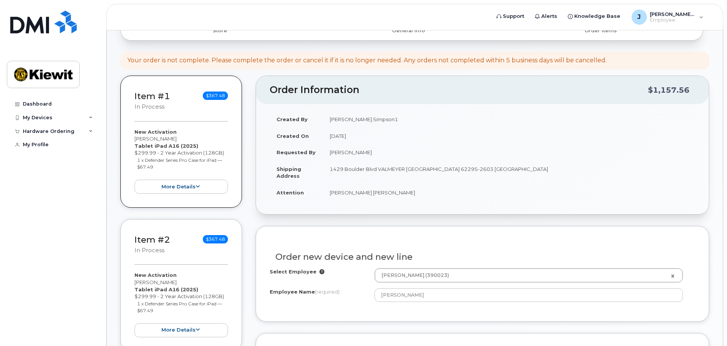
scroll to position [0, 0]
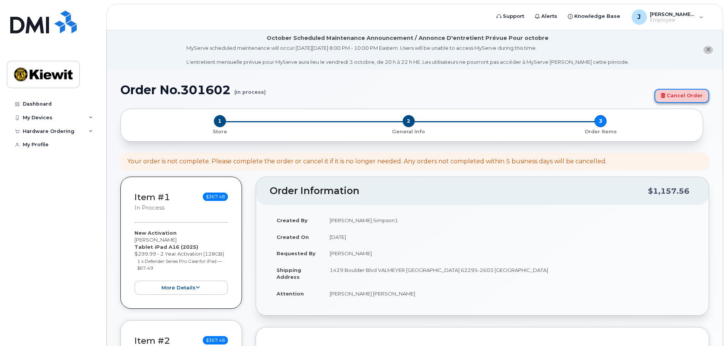
click at [676, 96] on link "Cancel Order" at bounding box center [682, 96] width 55 height 14
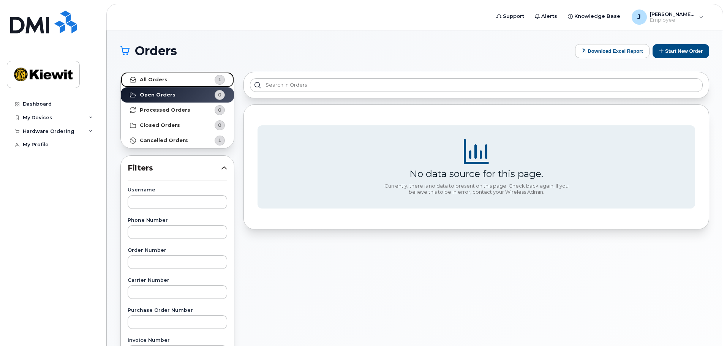
click at [182, 81] on link "All Orders 1" at bounding box center [177, 79] width 113 height 15
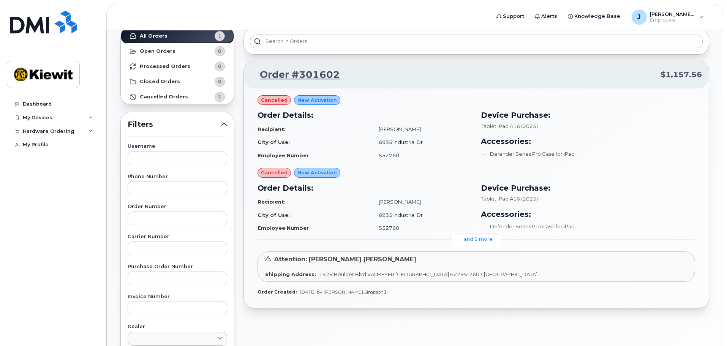
scroll to position [76, 0]
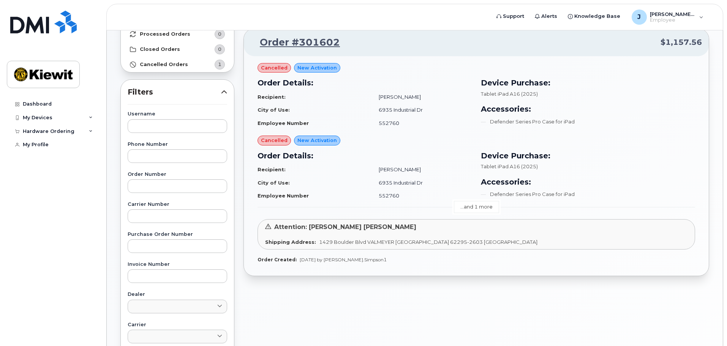
click at [487, 207] on link "...and 1 more" at bounding box center [476, 207] width 45 height 12
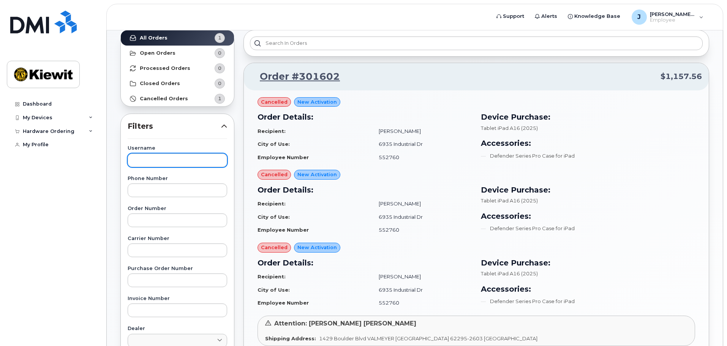
scroll to position [0, 0]
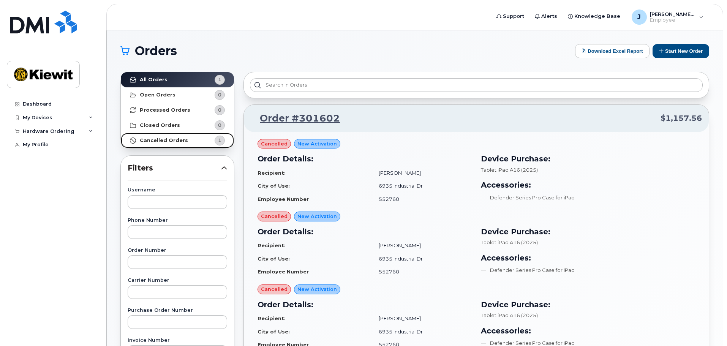
click at [170, 140] on strong "Cancelled Orders" at bounding box center [164, 141] width 48 height 6
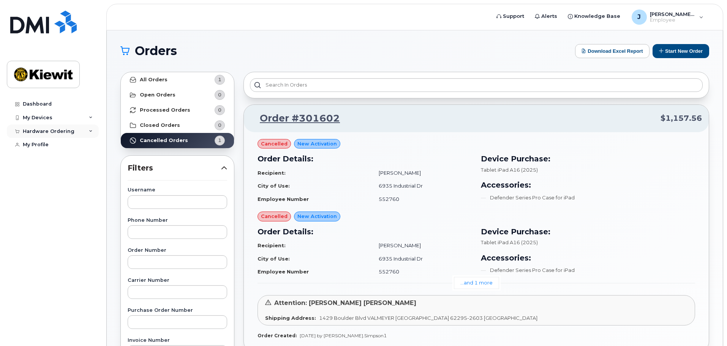
click at [78, 136] on div "Hardware Ordering" at bounding box center [53, 132] width 92 height 14
click at [52, 158] on div "New Order" at bounding box center [40, 159] width 29 height 7
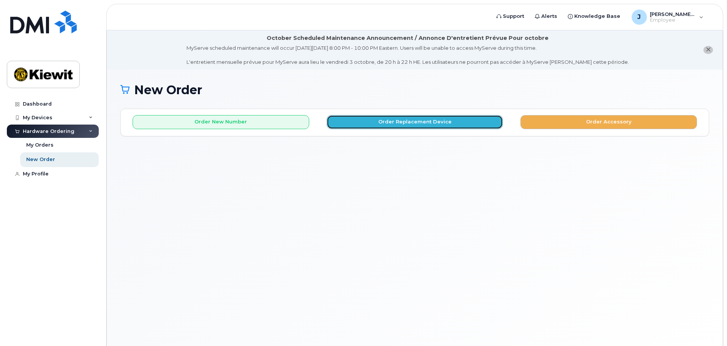
click at [439, 123] on button "Order Replacement Device" at bounding box center [415, 122] width 177 height 14
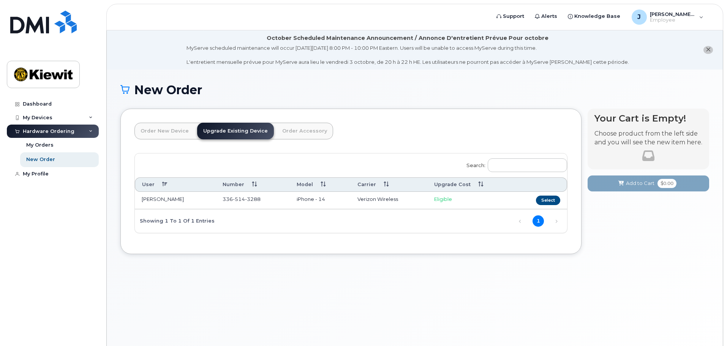
click at [153, 128] on link "Order New Device" at bounding box center [164, 131] width 60 height 17
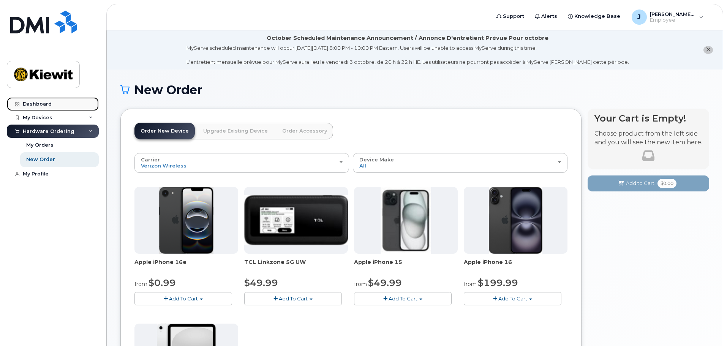
click at [29, 102] on div "Dashboard" at bounding box center [37, 104] width 29 height 6
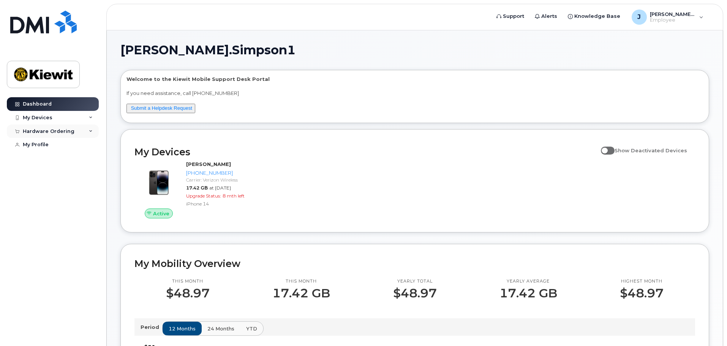
click at [57, 131] on div "Hardware Ordering" at bounding box center [49, 131] width 52 height 6
click at [54, 146] on link "My Orders" at bounding box center [59, 145] width 79 height 14
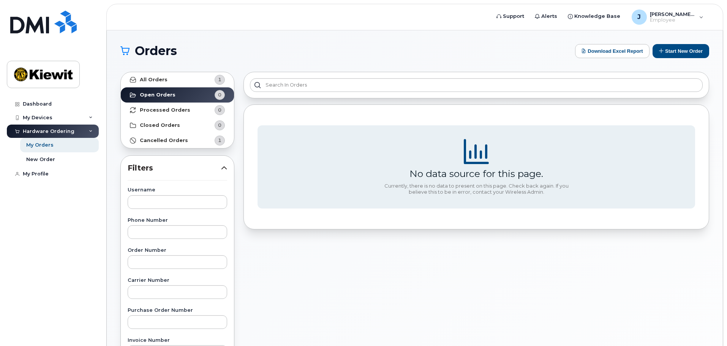
click at [328, 51] on h1 "Orders" at bounding box center [345, 51] width 451 height 12
click at [171, 82] on link "All Orders 1" at bounding box center [177, 79] width 113 height 15
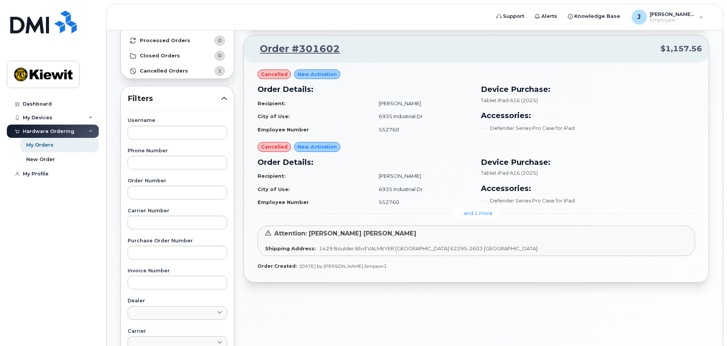
scroll to position [76, 0]
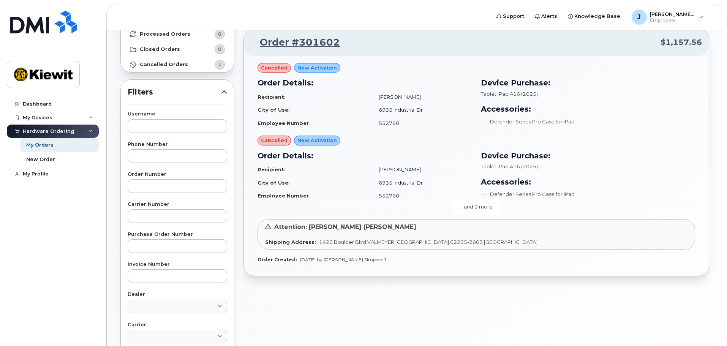
click at [478, 210] on link "...and 1 more" at bounding box center [476, 207] width 45 height 12
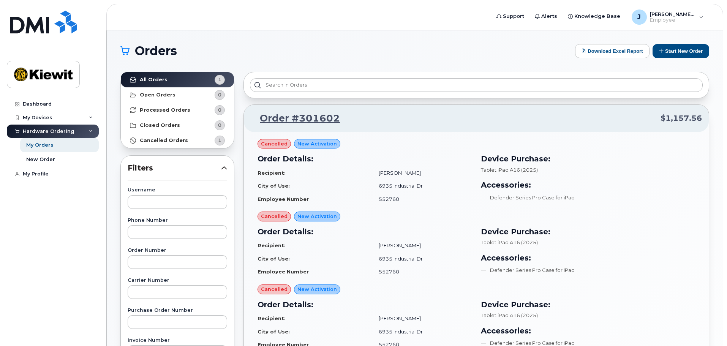
scroll to position [38, 0]
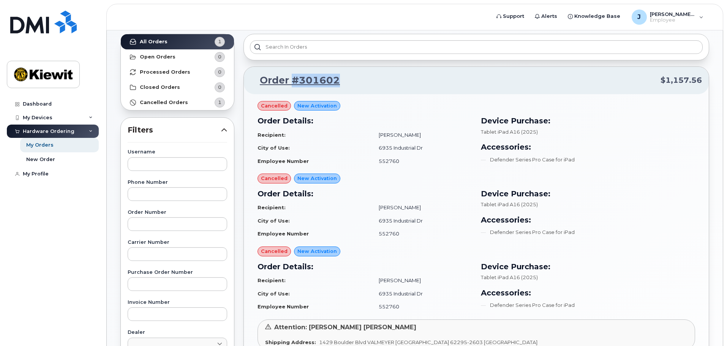
drag, startPoint x: 347, startPoint y: 81, endPoint x: 290, endPoint y: 81, distance: 56.6
click at [290, 81] on p "Order #301602 $1,157.56" at bounding box center [476, 81] width 451 height 14
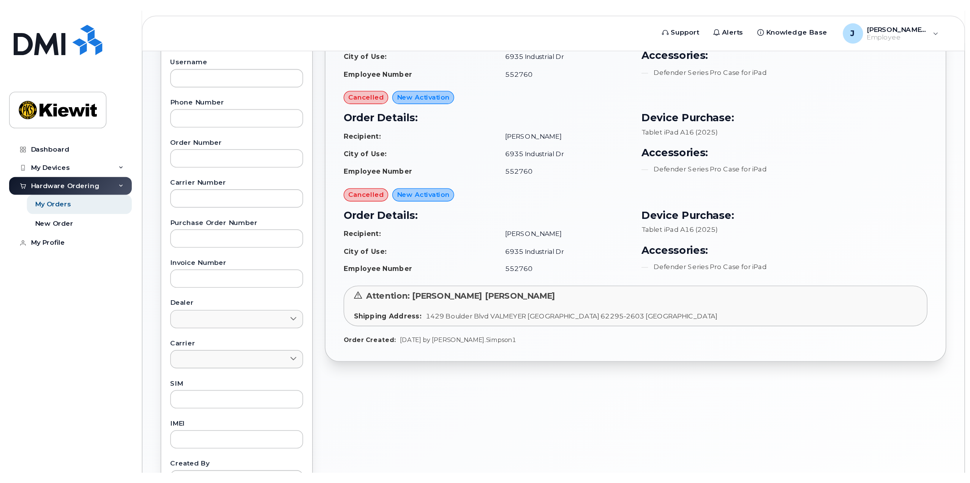
scroll to position [0, 0]
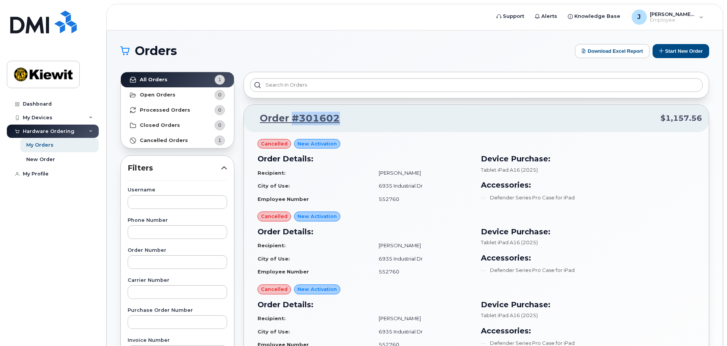
click at [356, 121] on p "Order #301602 $1,157.56" at bounding box center [476, 119] width 451 height 14
